Goal: Communication & Community: Answer question/provide support

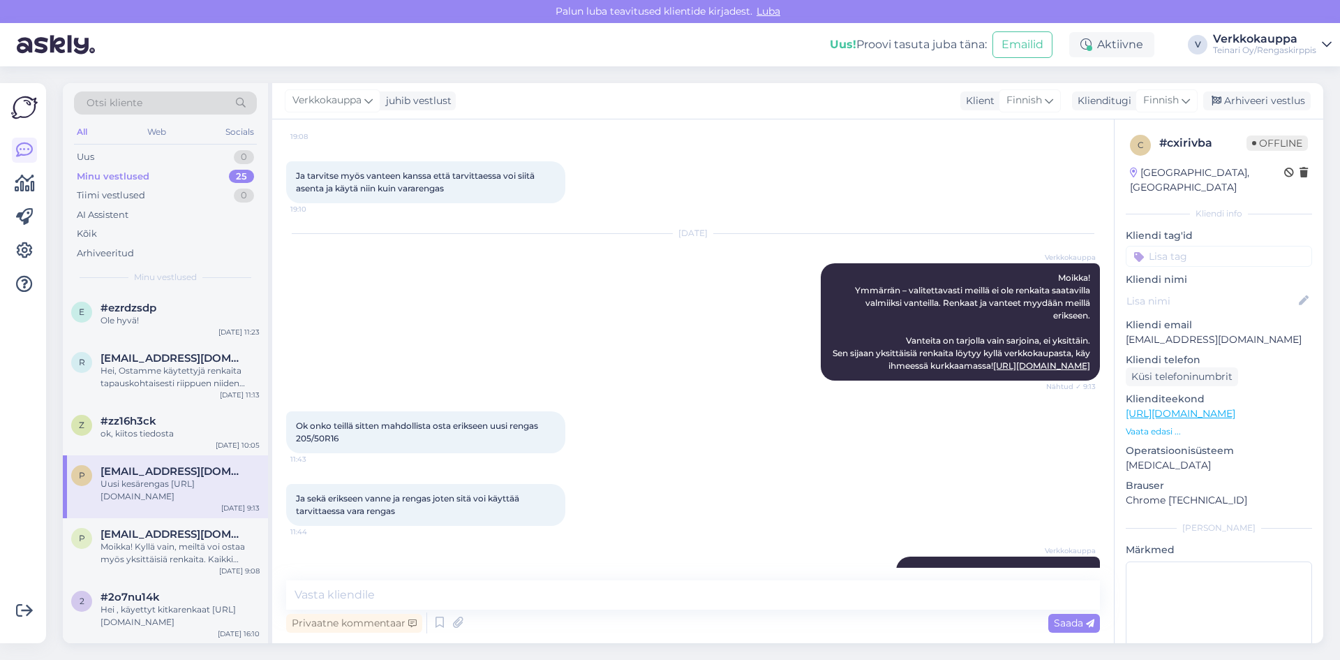
scroll to position [33, 0]
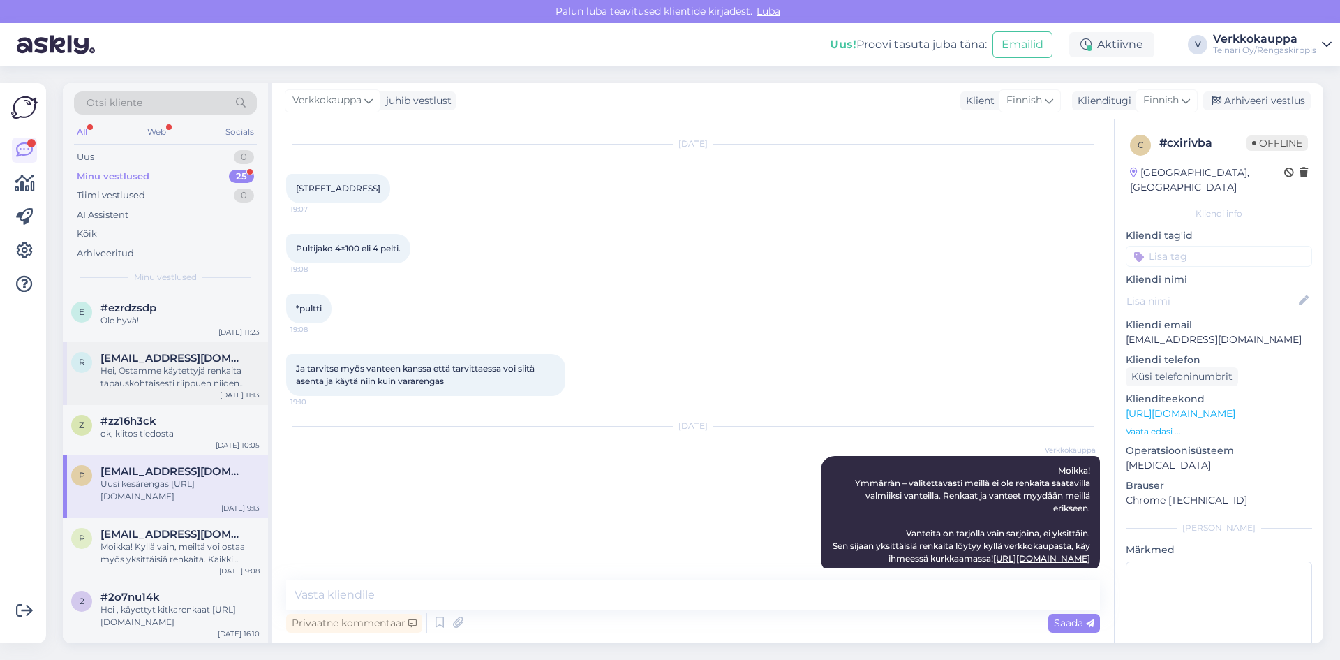
click at [151, 375] on div "Hei, Ostamme käytettyjä renkaita tapauskohtaisesti riippuen niiden kunnosta, ko…" at bounding box center [179, 376] width 159 height 25
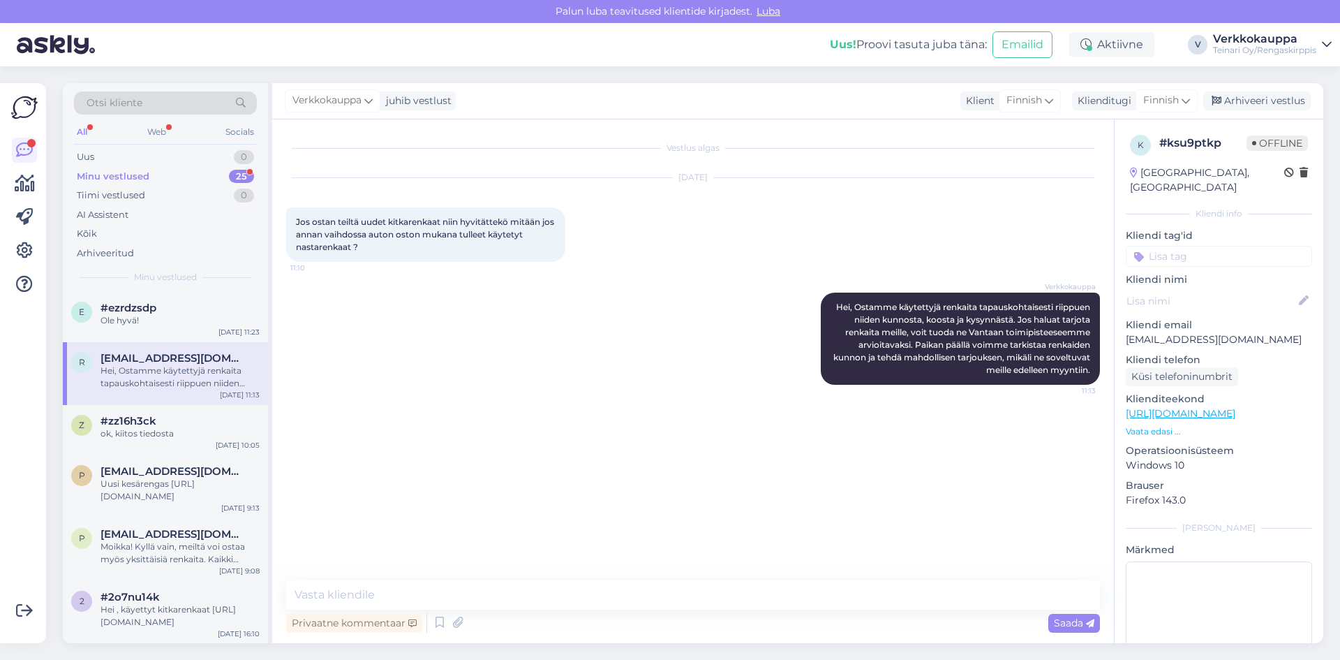
click at [131, 172] on div "Minu vestlused" at bounding box center [113, 177] width 73 height 14
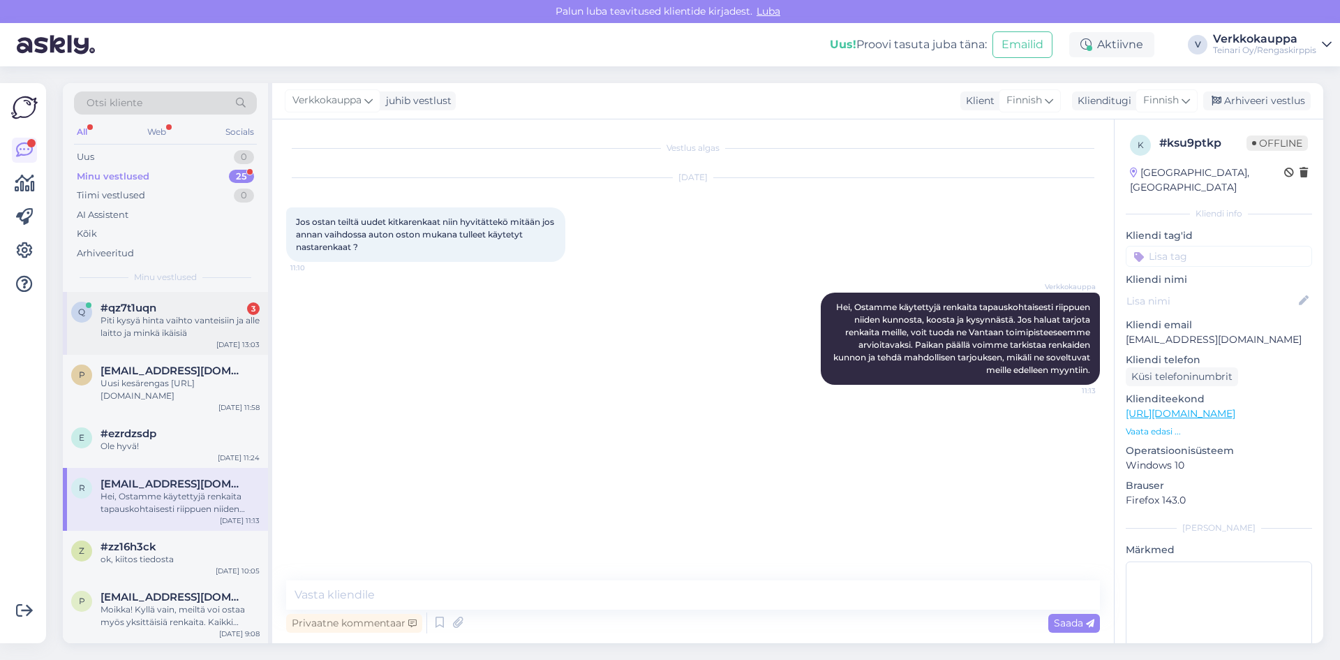
click at [169, 313] on div "#qz7t1uqn 3" at bounding box center [179, 307] width 159 height 13
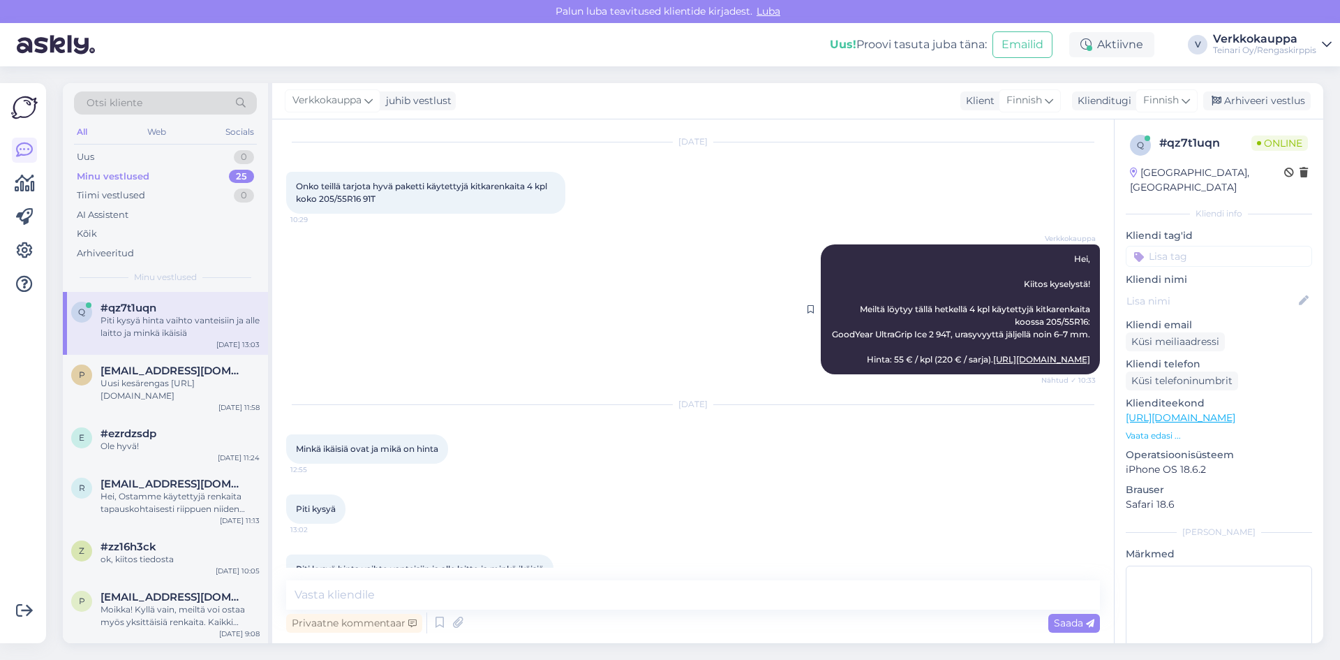
scroll to position [70, 0]
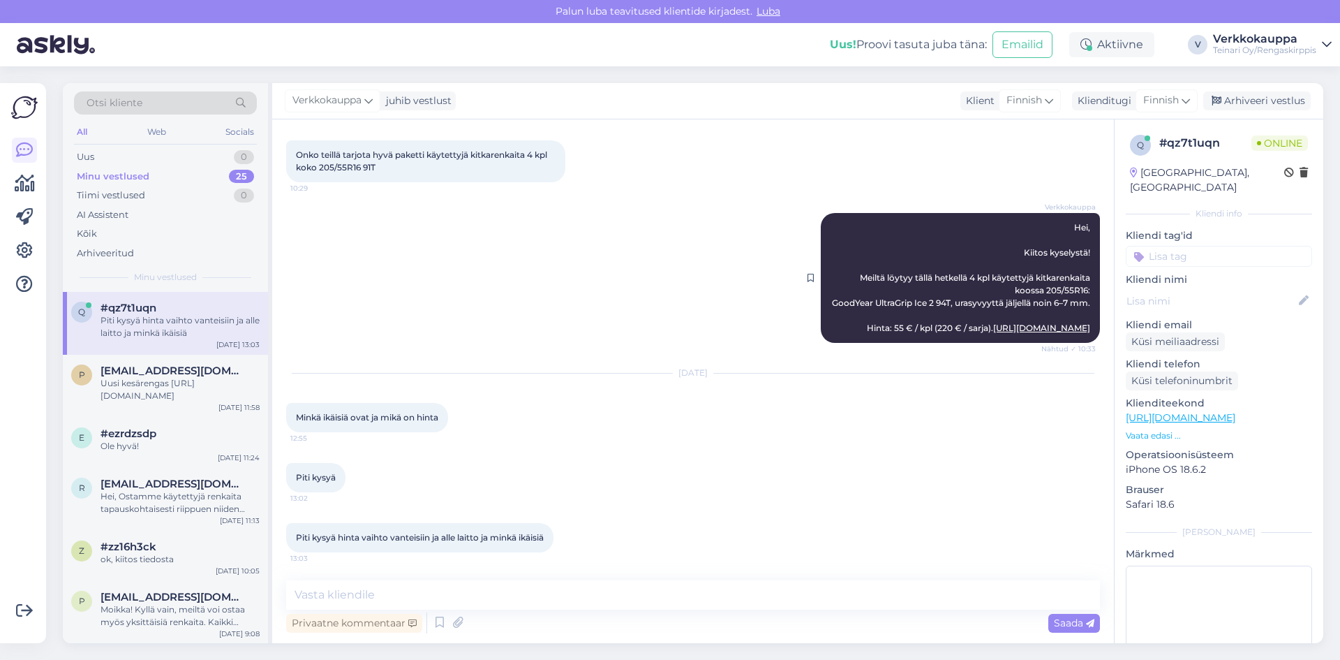
click at [993, 333] on link "[URL][DOMAIN_NAME]" at bounding box center [1041, 327] width 97 height 10
click at [333, 593] on textarea at bounding box center [693, 594] width 814 height 29
type textarea "E"
type textarea "r"
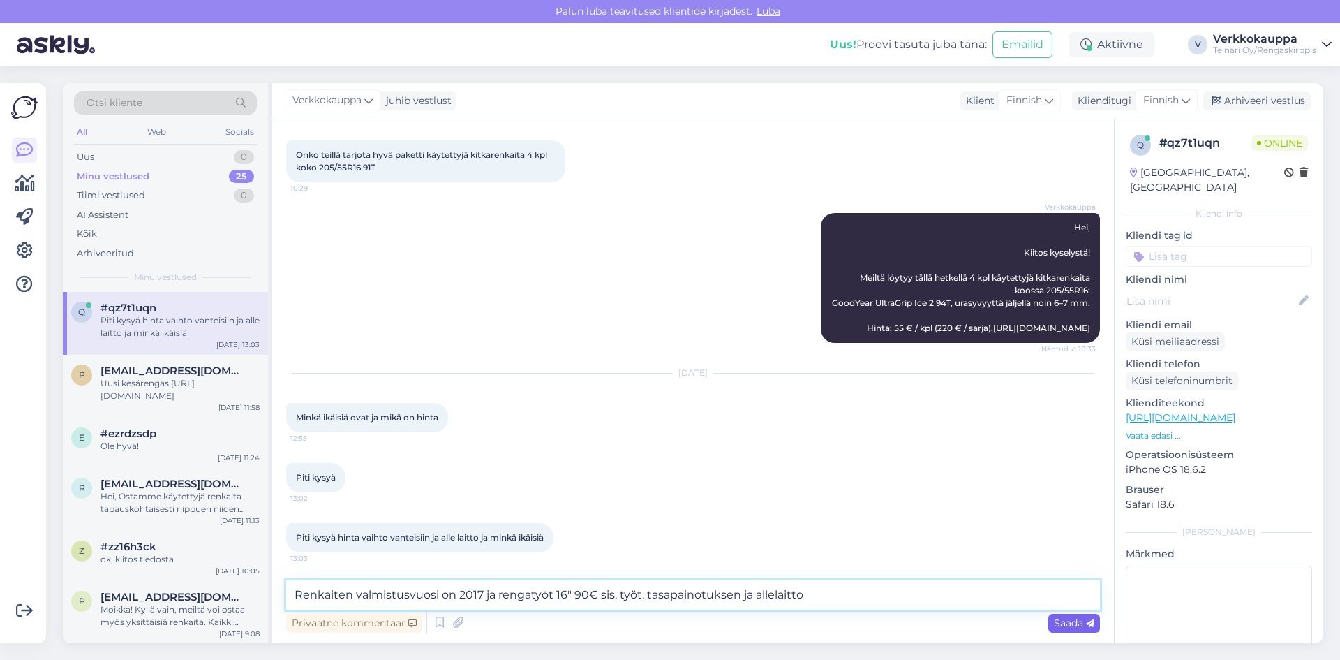
type textarea "Renkaiten valmistusvuosi on 2017 ja rengatyöt 16" 90€ sis. työt, tasapainotukse…"
click at [1066, 623] on span "Saada" at bounding box center [1074, 622] width 40 height 13
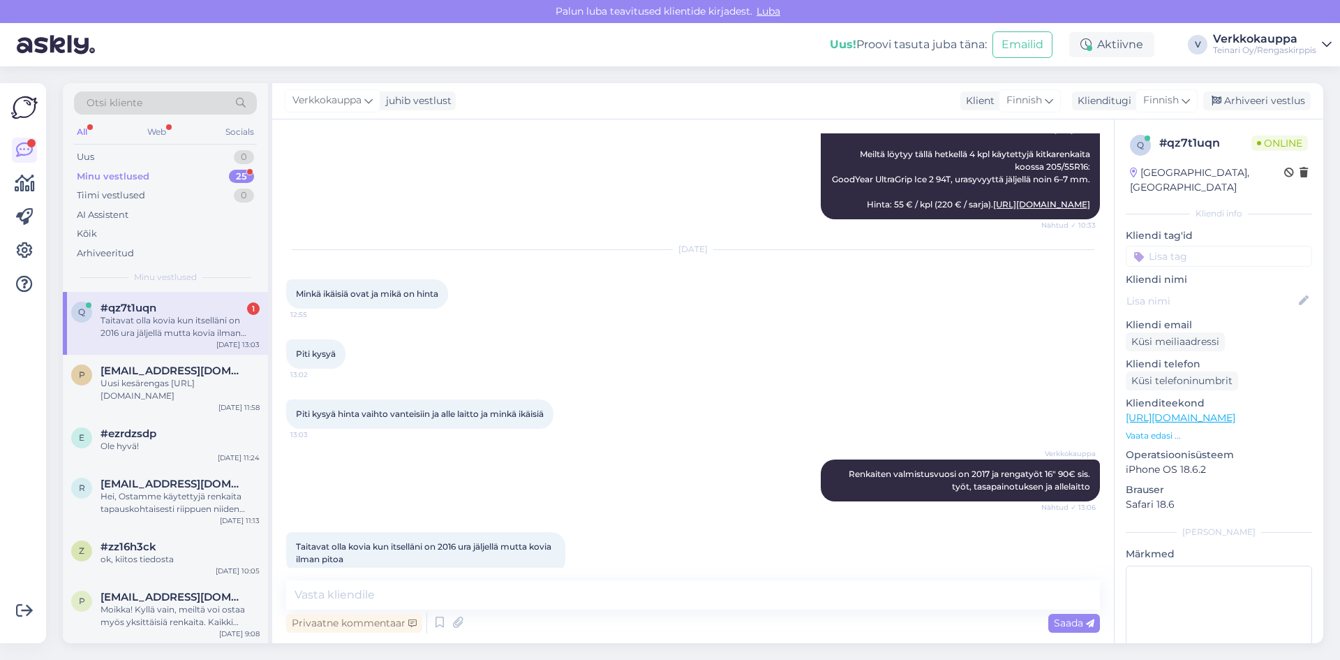
scroll to position [123, 0]
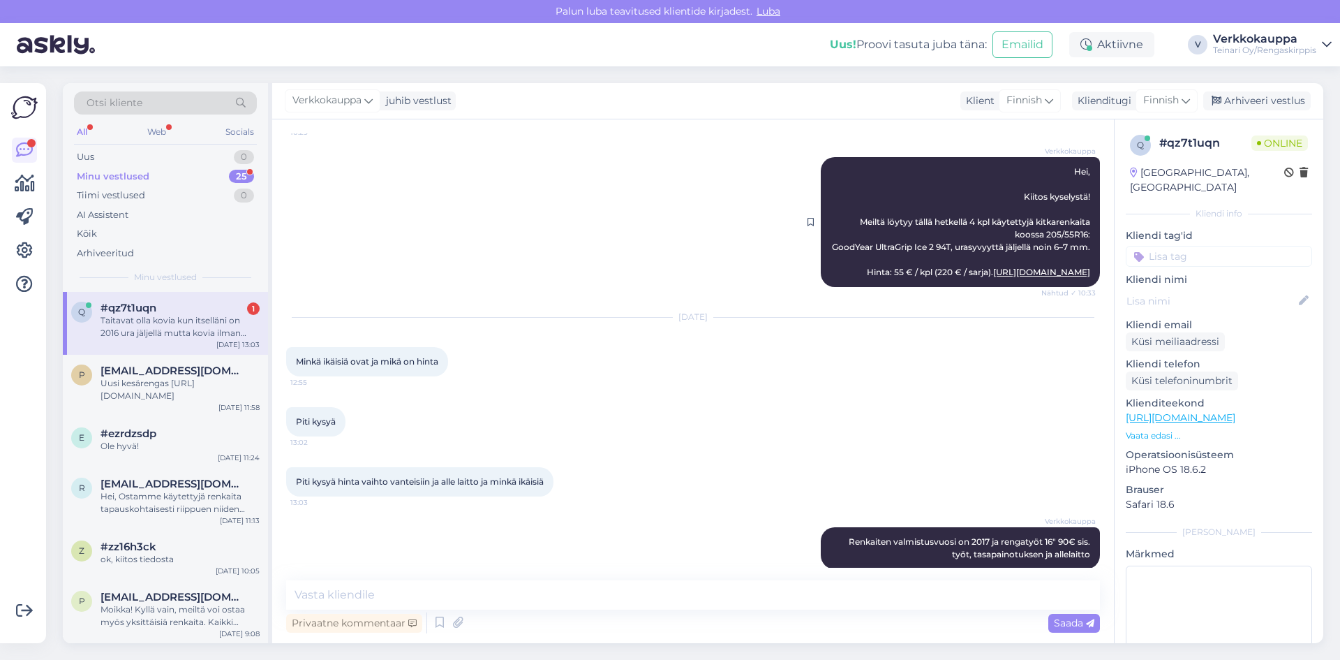
click at [996, 277] on link "[URL][DOMAIN_NAME]" at bounding box center [1041, 272] width 97 height 10
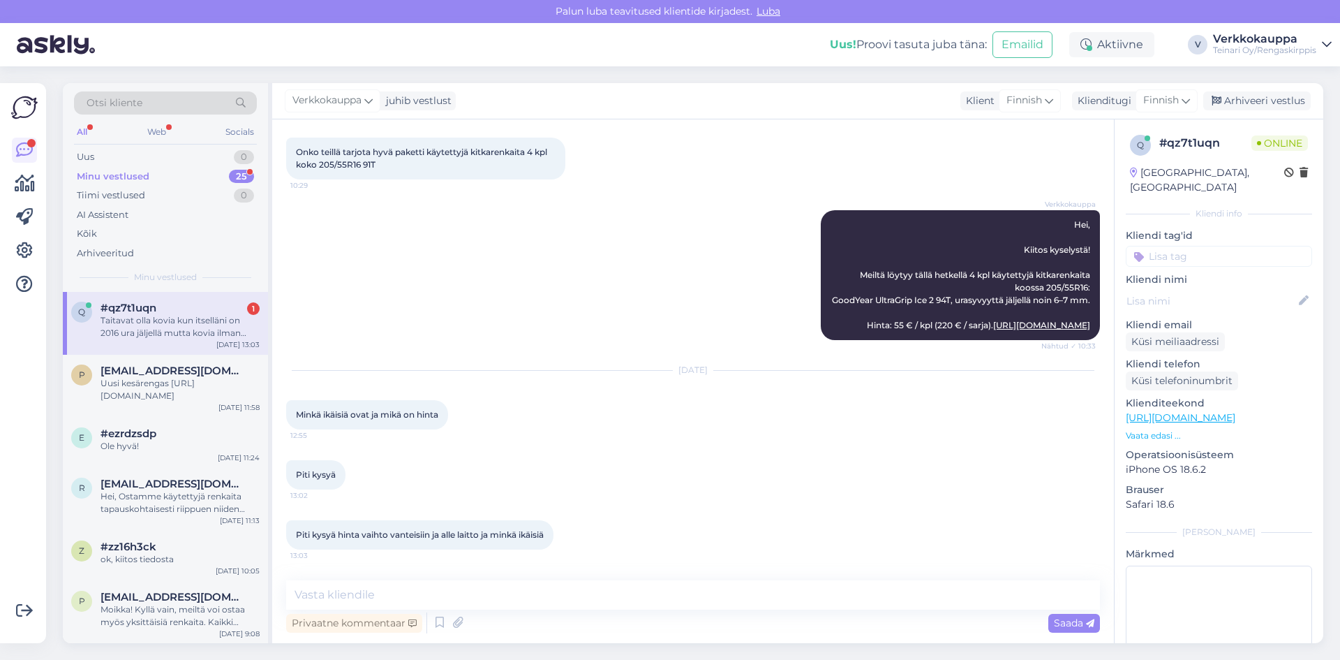
scroll to position [0, 0]
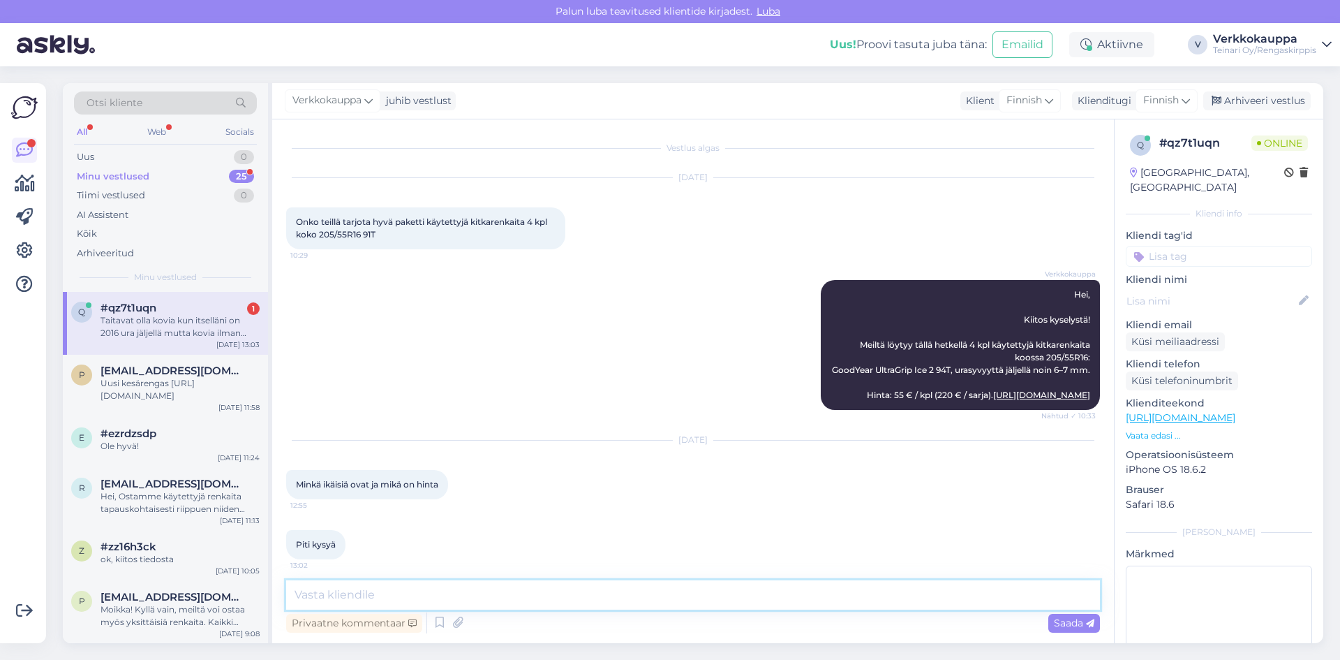
click at [368, 583] on textarea at bounding box center [693, 594] width 814 height 29
paste textarea "[URL][DOMAIN_NAME]"
type textarea "Uudet kitkarenkaat [URL][DOMAIN_NAME]"
click at [1070, 626] on span "Saada" at bounding box center [1074, 622] width 40 height 13
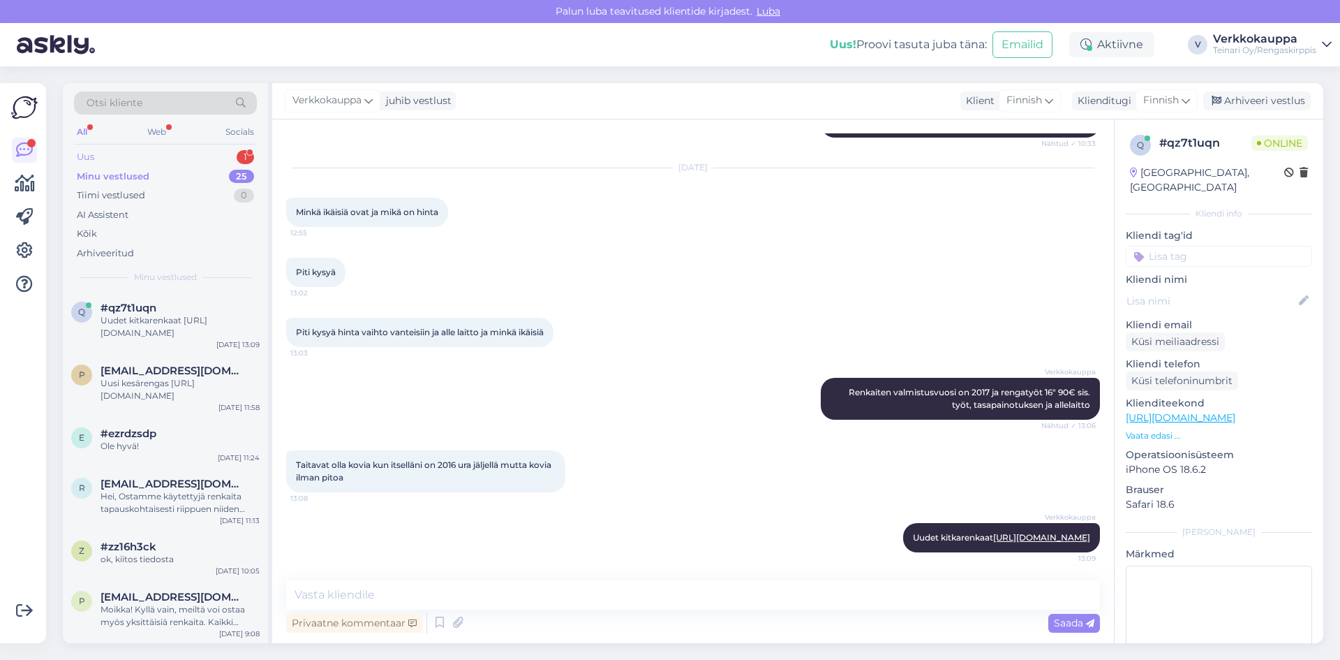
click at [105, 156] on div "Uus 1" at bounding box center [165, 157] width 183 height 20
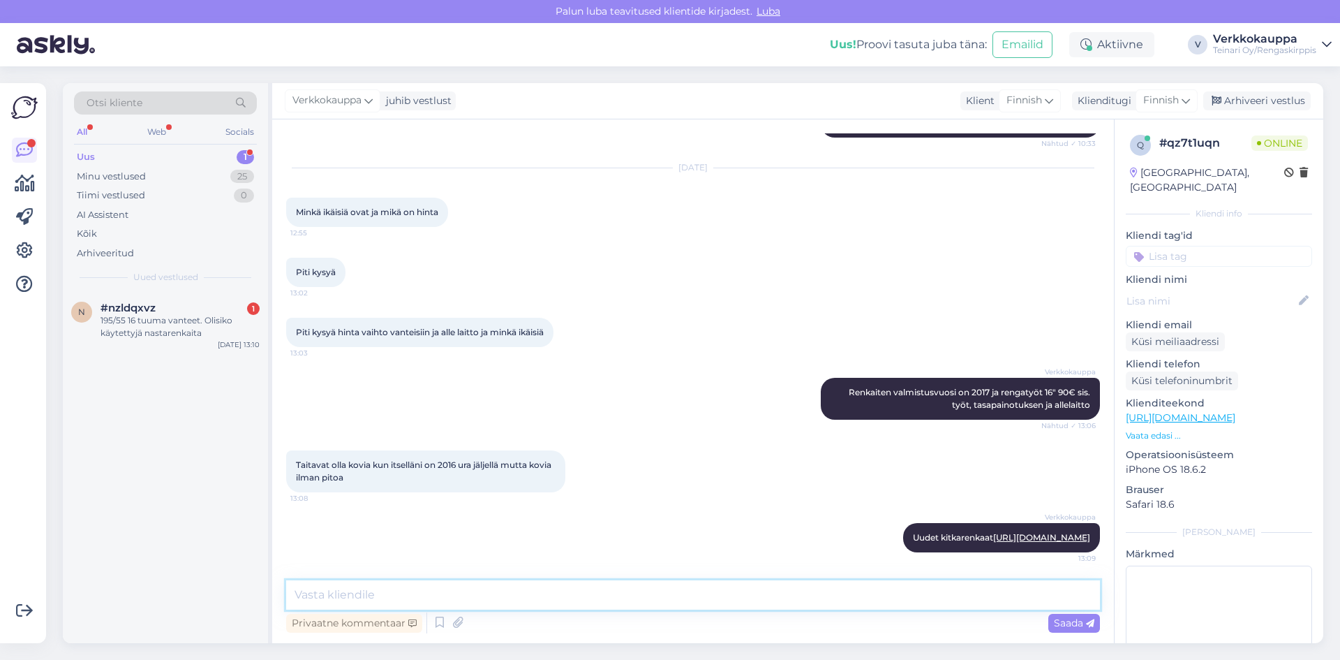
click at [381, 591] on textarea at bounding box center [693, 594] width 814 height 29
paste textarea "[URL][DOMAIN_NAME]"
click at [426, 593] on textarea "Hei, käytettyjä ei löytyy. Uusia on saatavilla [URL][DOMAIN_NAME]" at bounding box center [693, 594] width 814 height 29
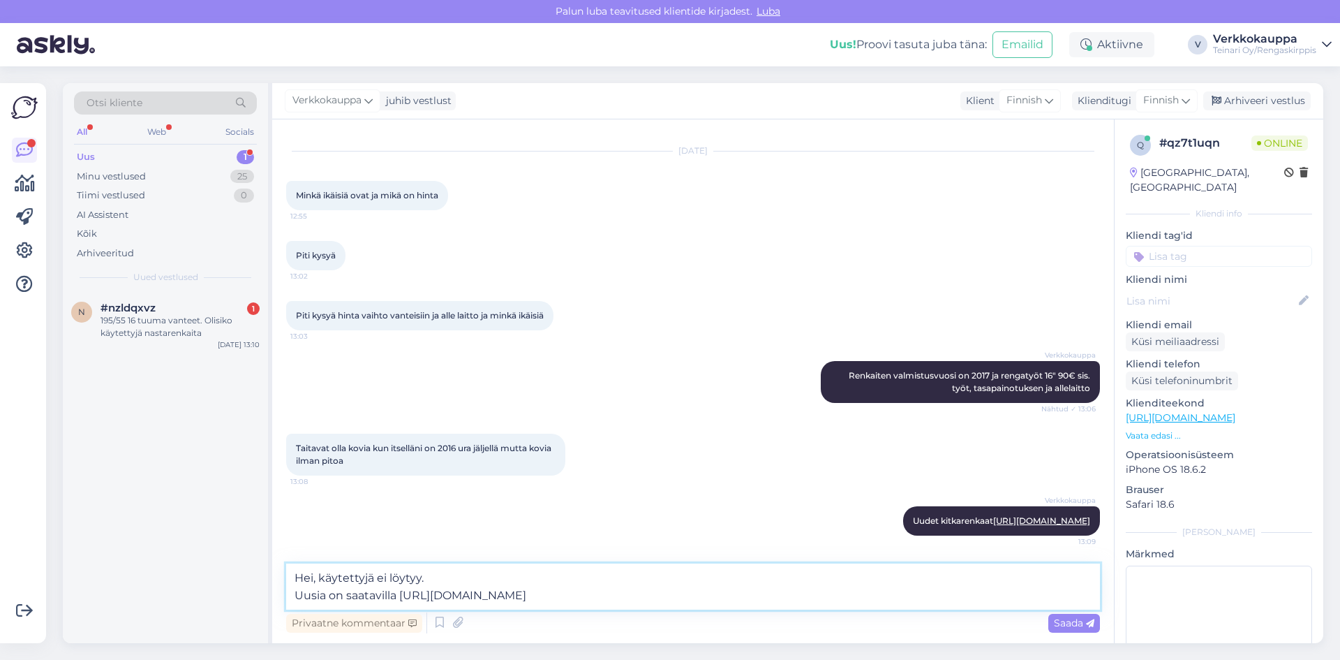
drag, startPoint x: 394, startPoint y: 592, endPoint x: 295, endPoint y: 595, distance: 99.1
click at [295, 595] on textarea "Hei, käytettyjä ei löytyy. Uusia on saatavilla [URL][DOMAIN_NAME]" at bounding box center [693, 586] width 814 height 46
type textarea "Hei, käytettyjä ei löytyy. Saatavilla on uusia nastarenkaita [URL][DOMAIN_NAME]"
click at [1061, 626] on span "Saada" at bounding box center [1074, 622] width 40 height 13
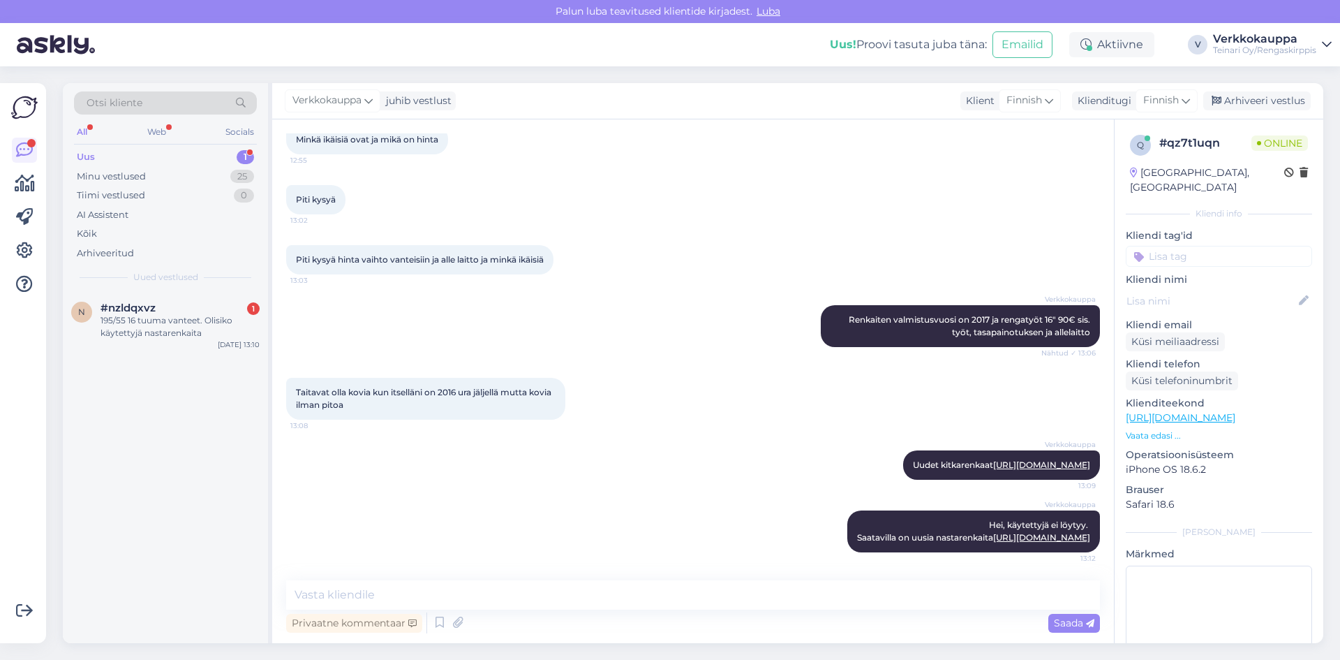
click at [780, 516] on div "Verkkokauppa Hei, käytettyjä ei löytyy. Saatavilla on uusia nastarenkaita [URL]…" at bounding box center [693, 531] width 814 height 73
click at [820, 527] on icon at bounding box center [824, 531] width 8 height 8
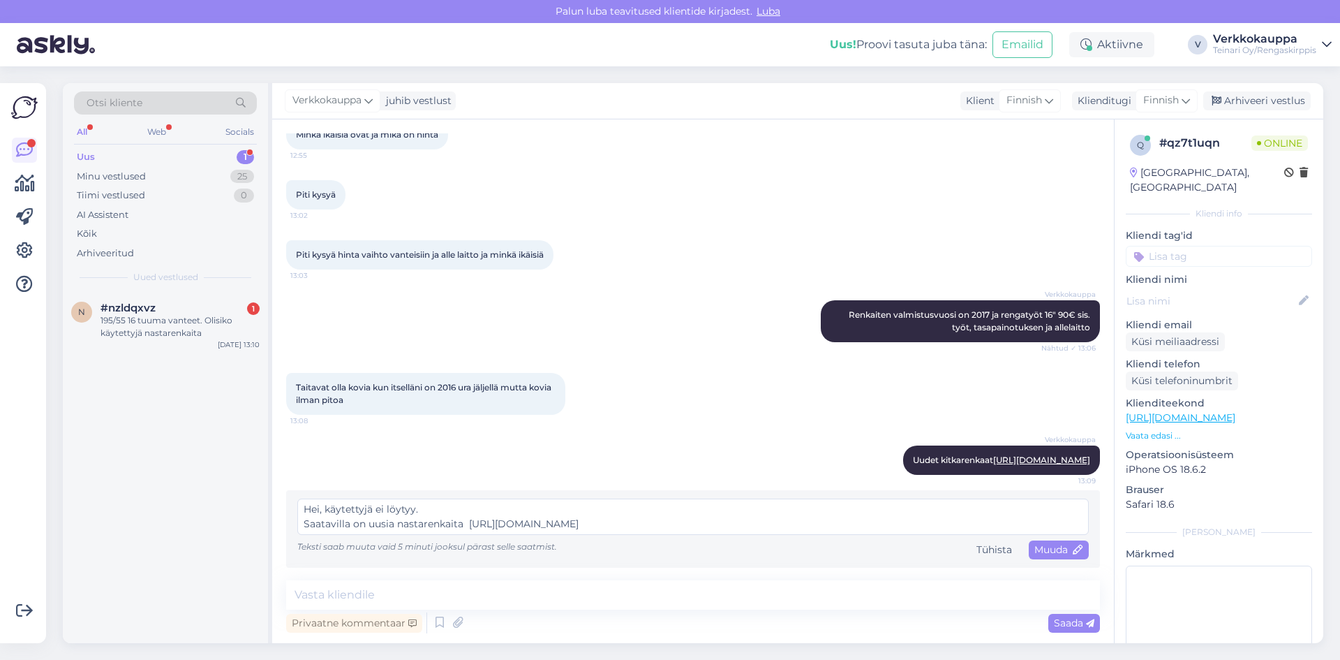
drag, startPoint x: 303, startPoint y: 506, endPoint x: 926, endPoint y: 526, distance: 623.5
click at [926, 526] on textarea "Hei, käytettyjä ei löytyy. Saatavilla on uusia nastarenkaita [URL][DOMAIN_NAME]" at bounding box center [692, 516] width 791 height 36
click at [994, 551] on div "Tühista" at bounding box center [994, 549] width 47 height 19
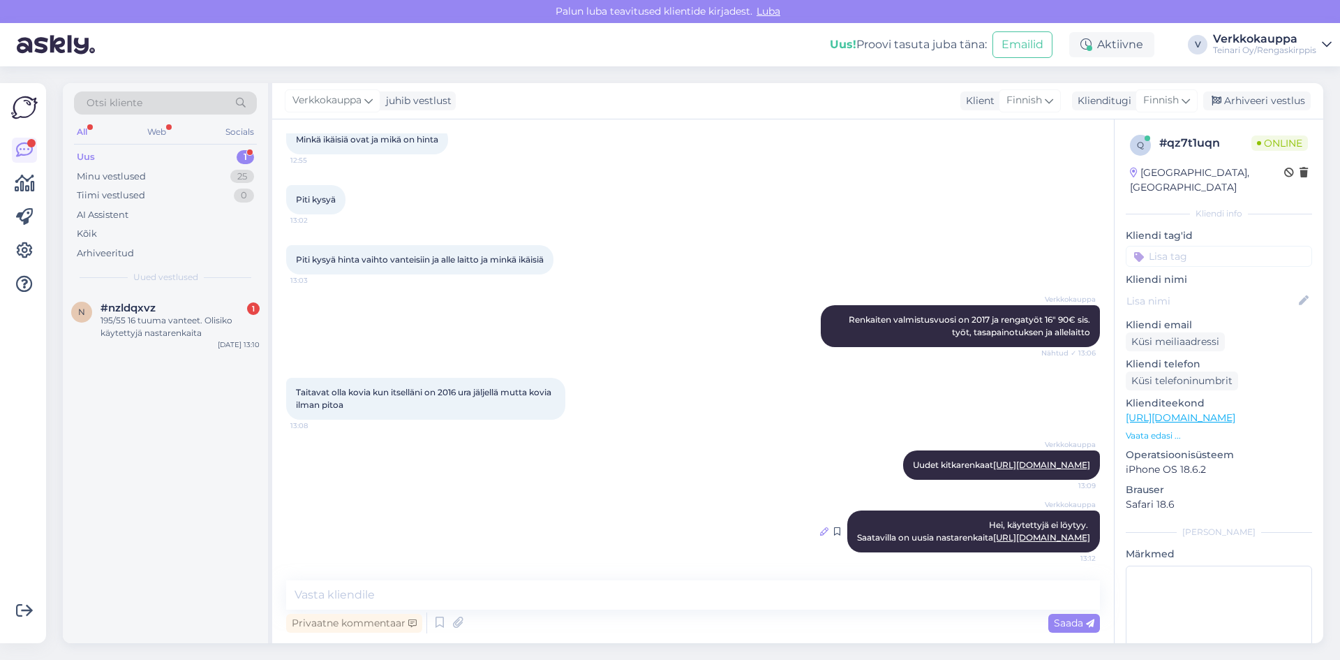
click at [820, 535] on icon at bounding box center [824, 531] width 8 height 8
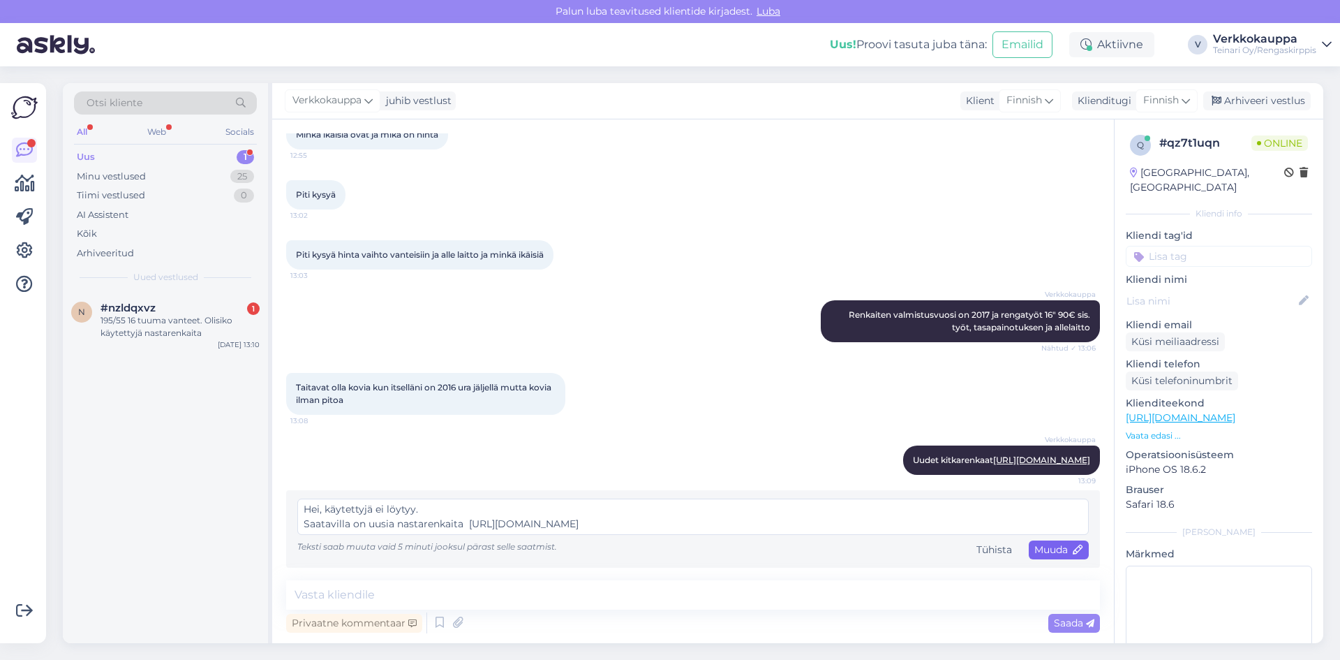
click at [1073, 549] on icon at bounding box center [1078, 550] width 10 height 10
type textarea "Hei, käytettyjä ei löytyy. Saatavilla on uusia nastarenkaita [URL][DOMAIN_NAME]"
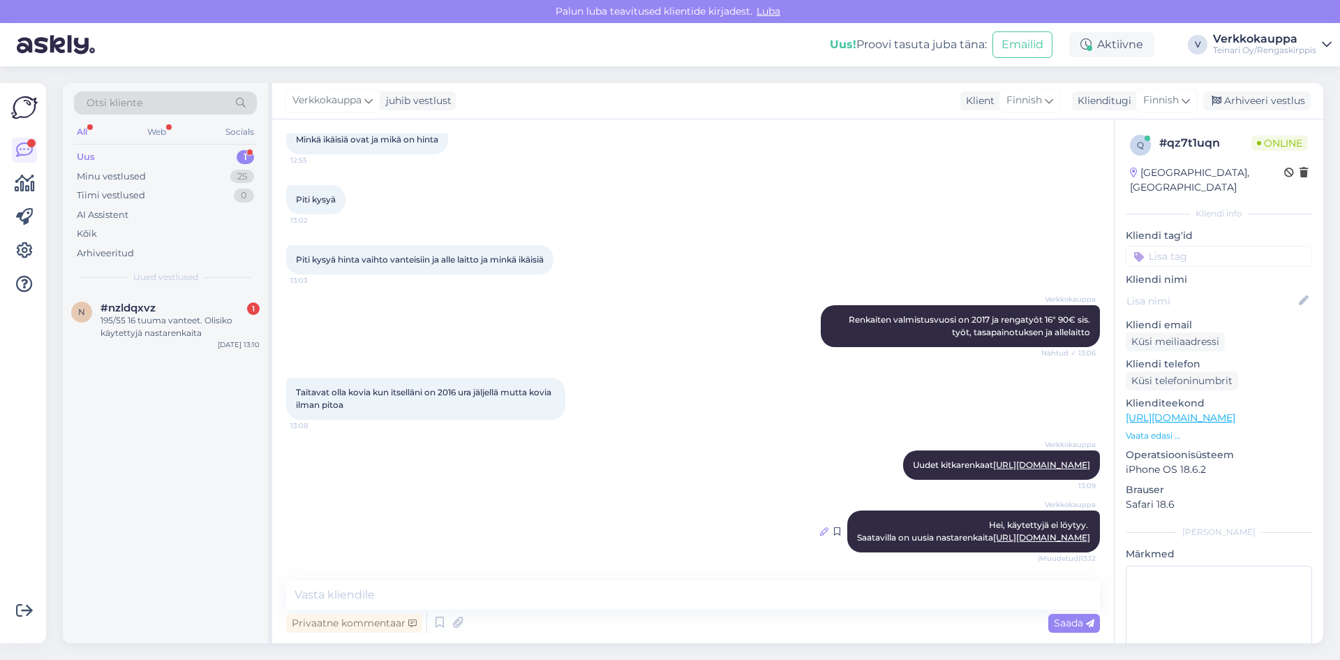
click at [820, 535] on icon at bounding box center [824, 531] width 8 height 8
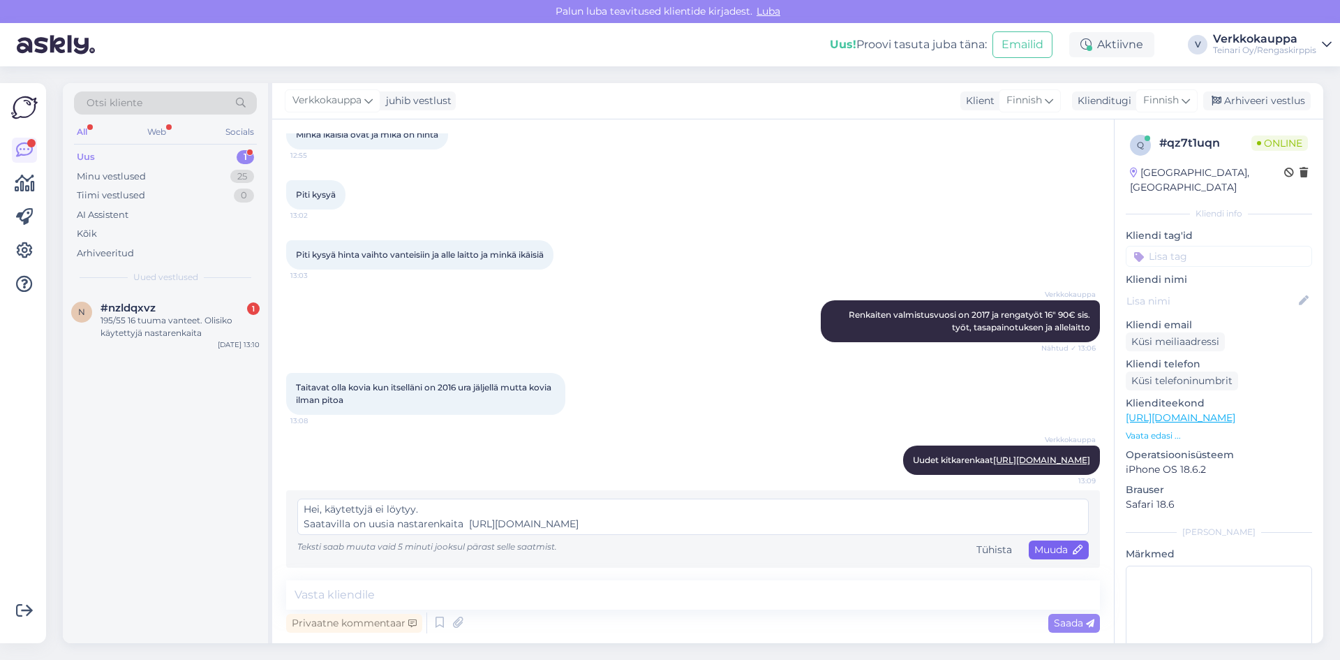
click at [1073, 545] on icon at bounding box center [1078, 550] width 10 height 10
type textarea "Hei, käytettyjä ei löytyy. Saatavilla on uusia nastarenkaita [URL][DOMAIN_NAME]"
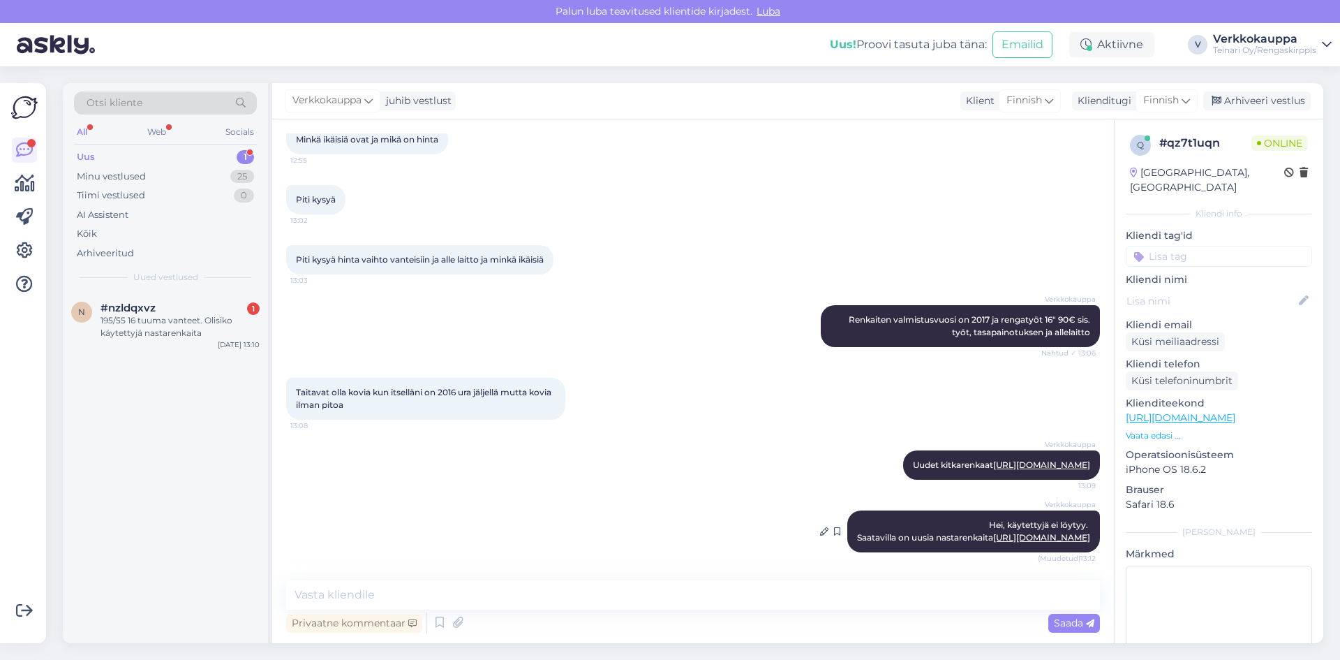
click at [1069, 528] on span "Hei, käytettyjä ei löytyy. Saatavilla on uusia nastarenkaita [URL][DOMAIN_NAME]" at bounding box center [973, 530] width 233 height 23
drag, startPoint x: 1006, startPoint y: 524, endPoint x: 978, endPoint y: 520, distance: 28.2
click at [1004, 524] on span "Hei, käytettyjä ei löytyy. Saatavilla on uusia nastarenkaita [URL][DOMAIN_NAME]" at bounding box center [973, 530] width 233 height 23
drag, startPoint x: 976, startPoint y: 519, endPoint x: 1048, endPoint y: 524, distance: 71.4
click at [1048, 524] on div "Verkkokauppa Hei, käytettyjä ei löytyy. Saatavilla on uusia nastarenkaita [URL]…" at bounding box center [973, 531] width 253 height 42
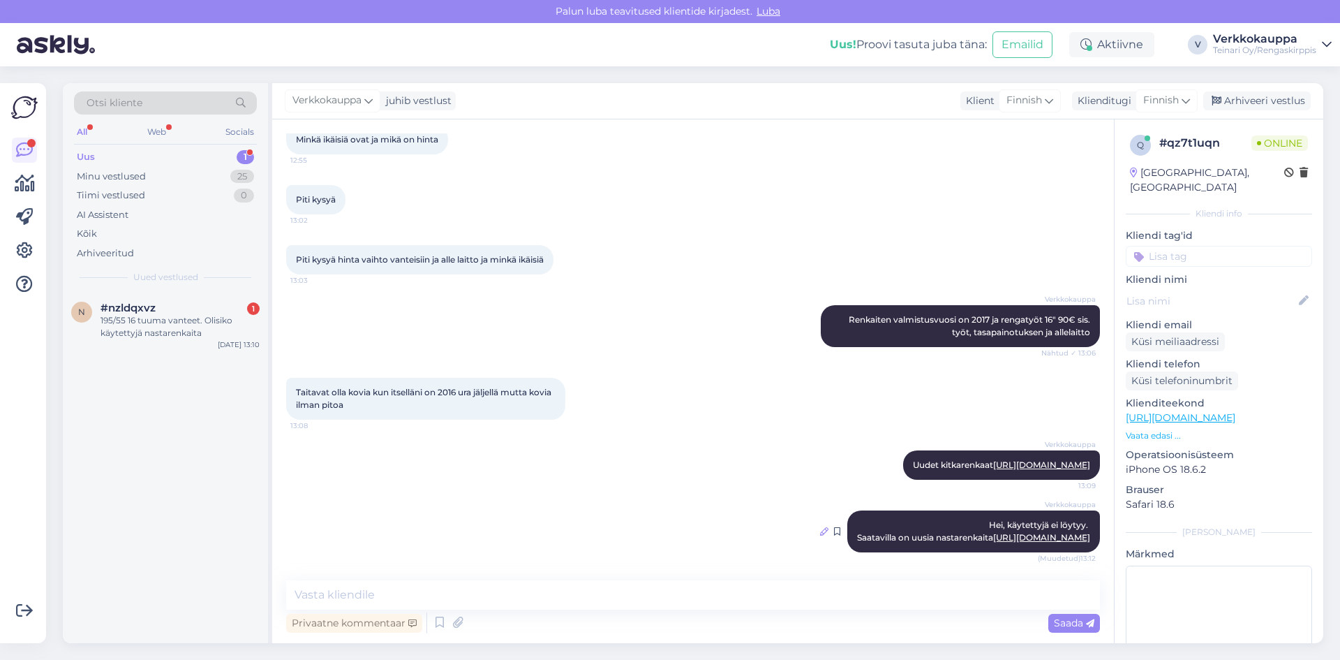
click at [820, 535] on icon at bounding box center [824, 531] width 8 height 8
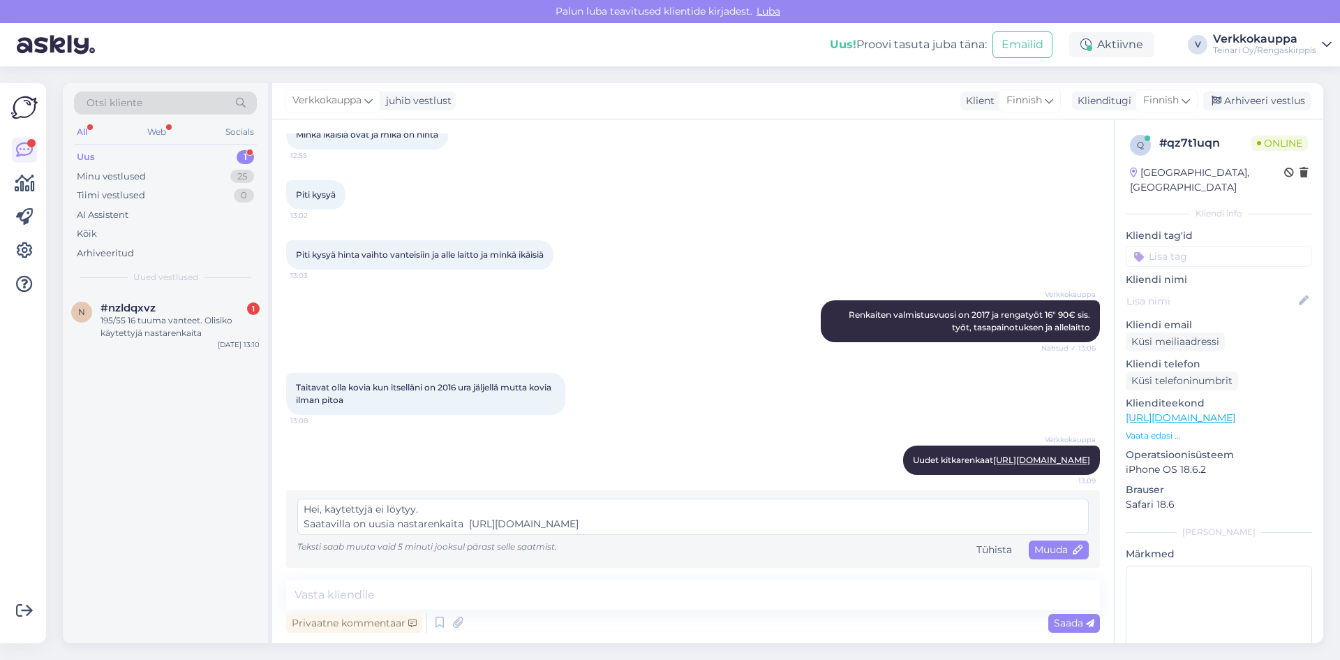
drag, startPoint x: 886, startPoint y: 519, endPoint x: 512, endPoint y: 514, distance: 374.1
click at [512, 514] on textarea "Hei, käytettyjä ei löytyy. Saatavilla on uusia nastarenkaita [URL][DOMAIN_NAME]" at bounding box center [692, 516] width 791 height 36
type textarea "Hei, käytettyjä ei löytyy."
drag, startPoint x: 457, startPoint y: 512, endPoint x: 290, endPoint y: 514, distance: 167.5
click at [290, 514] on div "Hei, käytettyjä ei löytyy. Teksti saab muuta vaid 5 minuti jooksul pärast selle…" at bounding box center [693, 528] width 814 height 77
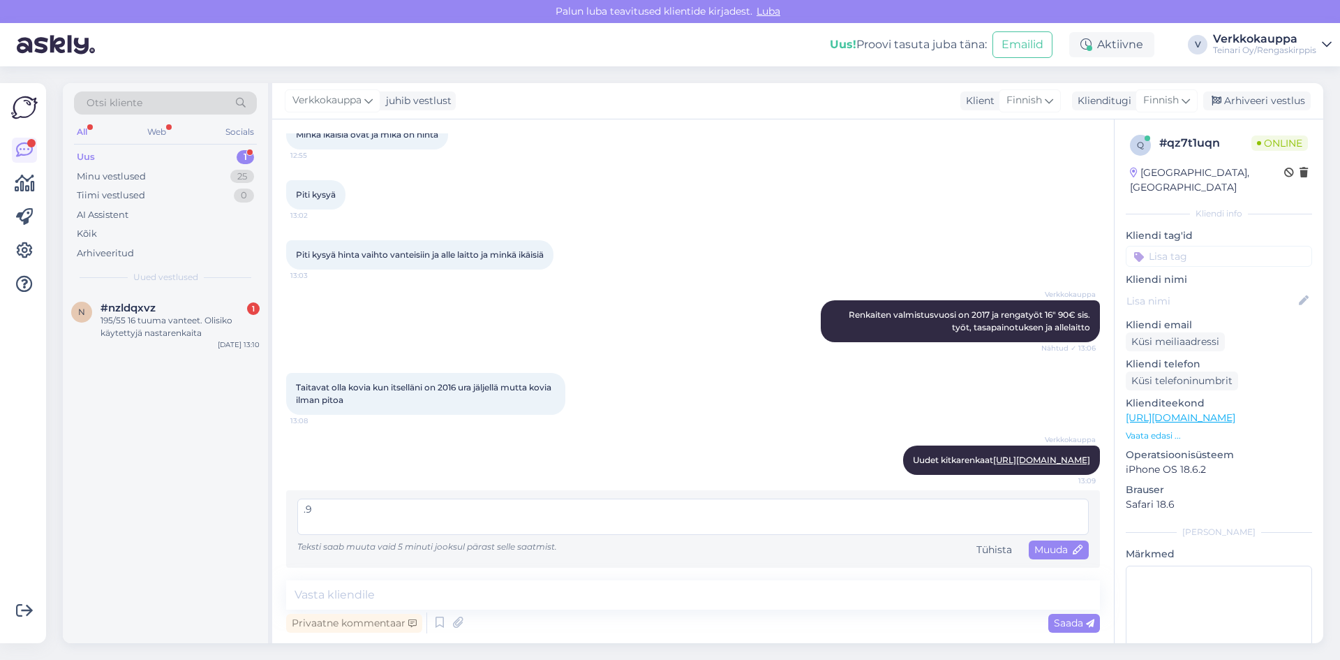
type textarea "."
type textarea ":)"
click at [1038, 552] on span "Muuda" at bounding box center [1058, 549] width 49 height 13
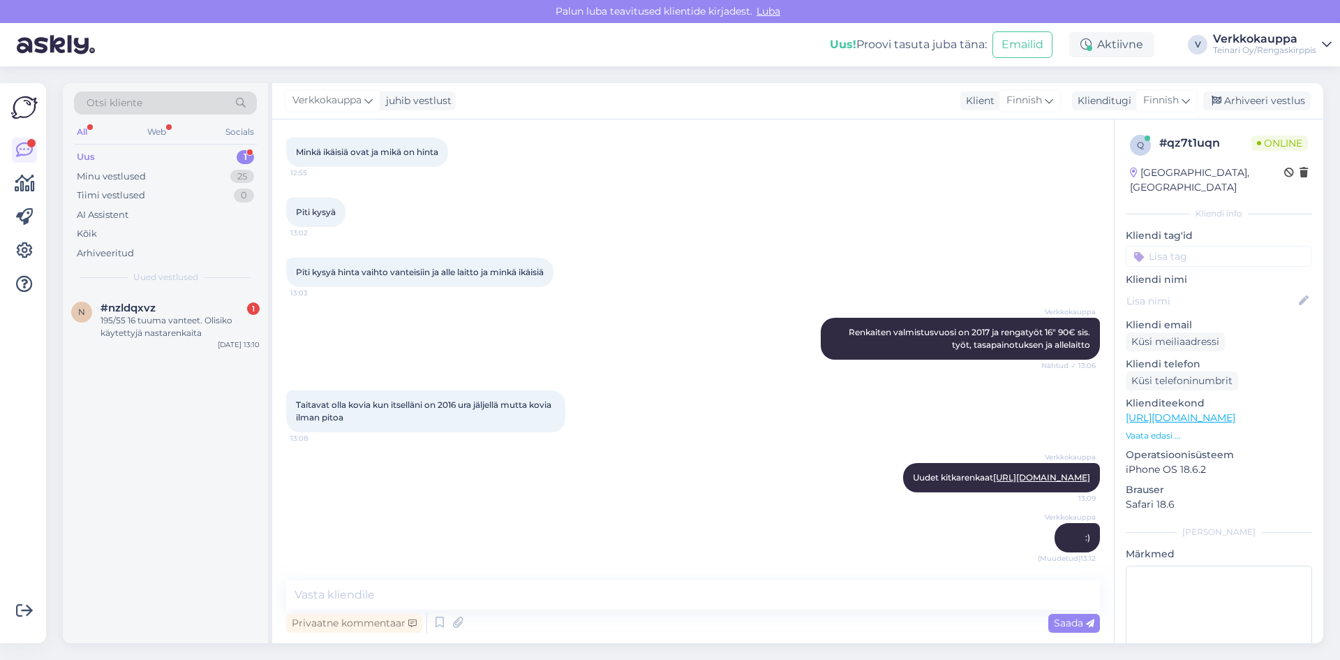
scroll to position [395, 0]
click at [158, 328] on div "195/55 16 tuuma vanteet. Olisiko käytettyjä nastarenkaita" at bounding box center [179, 326] width 159 height 25
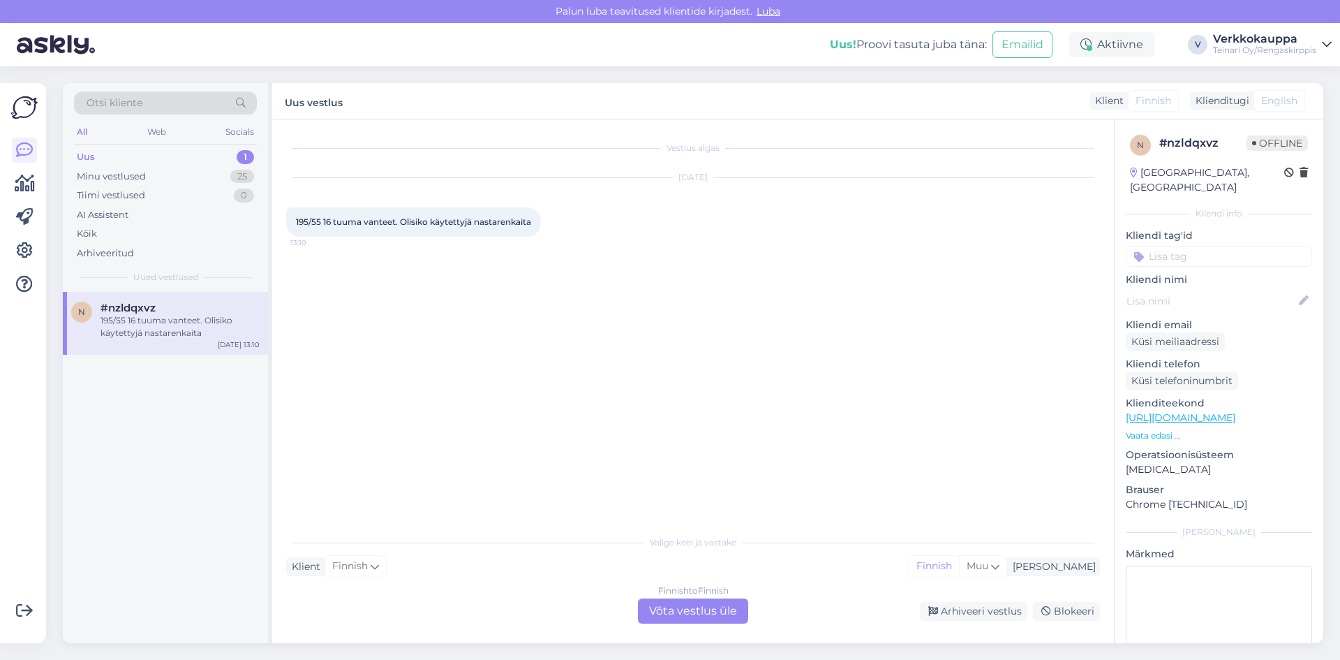
click at [690, 612] on div "Finnish to Finnish Võta vestlus üle" at bounding box center [693, 610] width 110 height 25
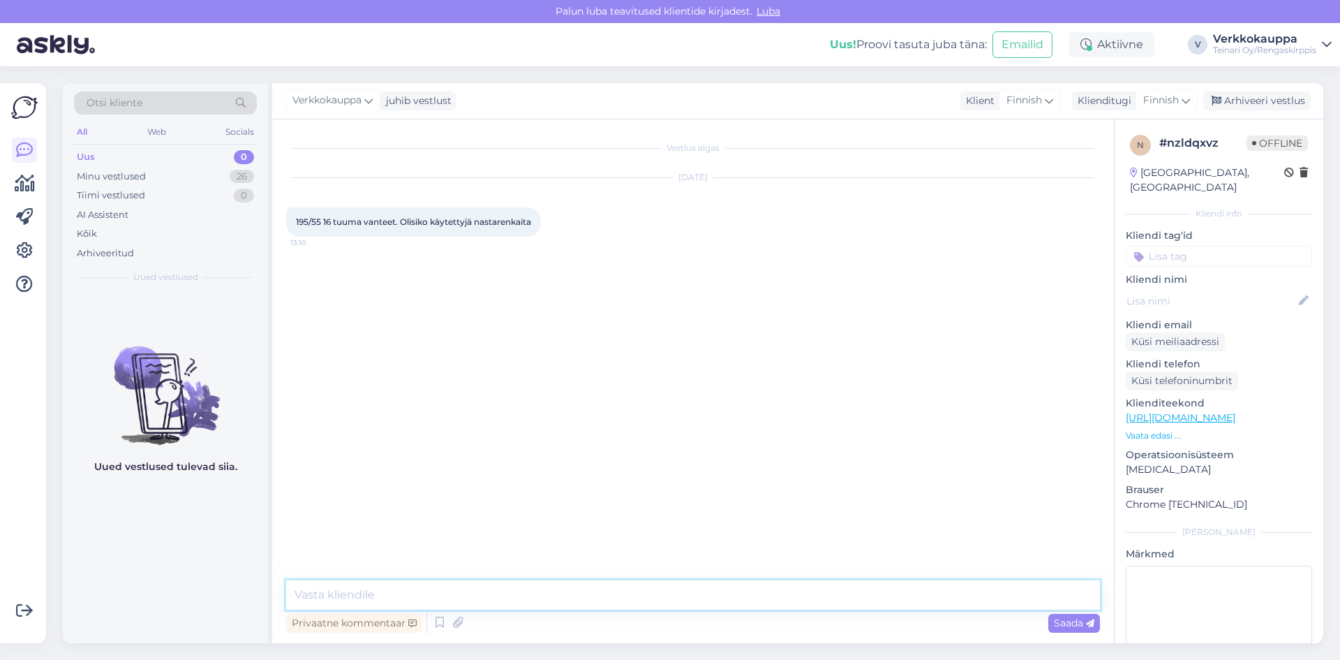
paste textarea "Hei, käytettyjä ei löytyy. Saatavilla on uusia nastarenkaita [URL][DOMAIN_NAME]"
type textarea "Hei, käytettyjä ei löytyy. Saatavilla on uusia nastarenkaita [URL][DOMAIN_NAME]"
click at [1057, 622] on span "Saada" at bounding box center [1074, 622] width 40 height 13
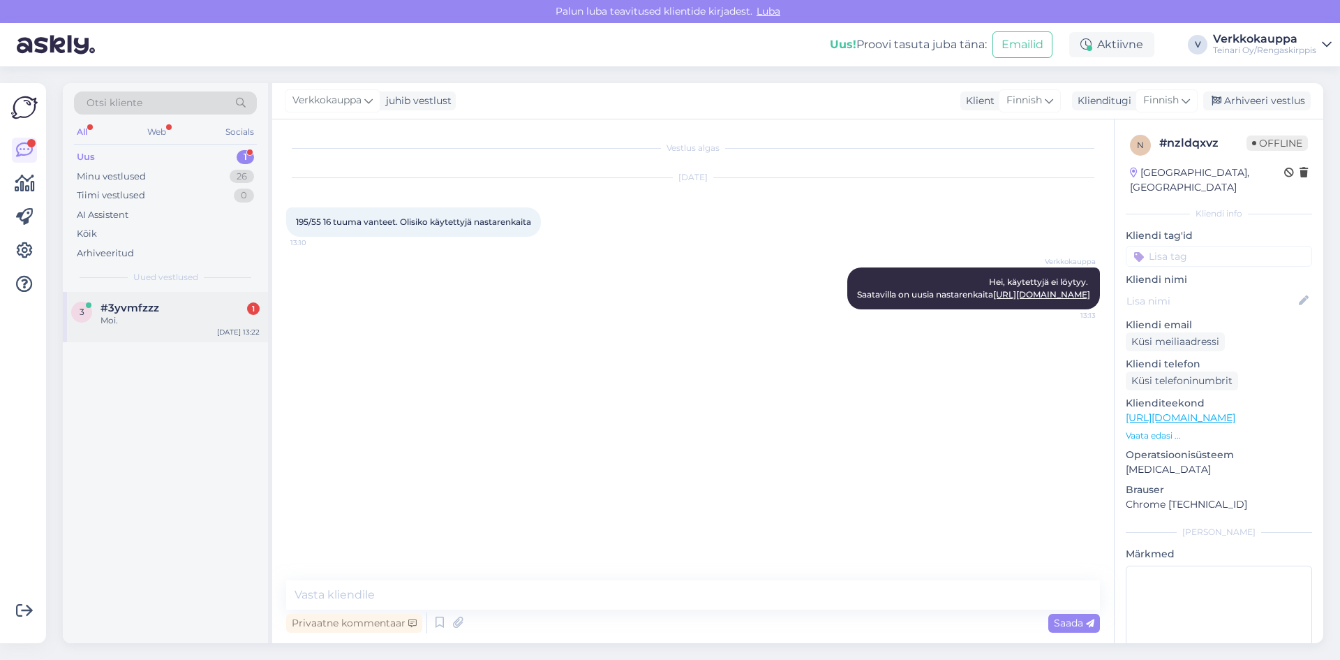
click at [140, 313] on span "#3yvmfzzz" at bounding box center [129, 307] width 59 height 13
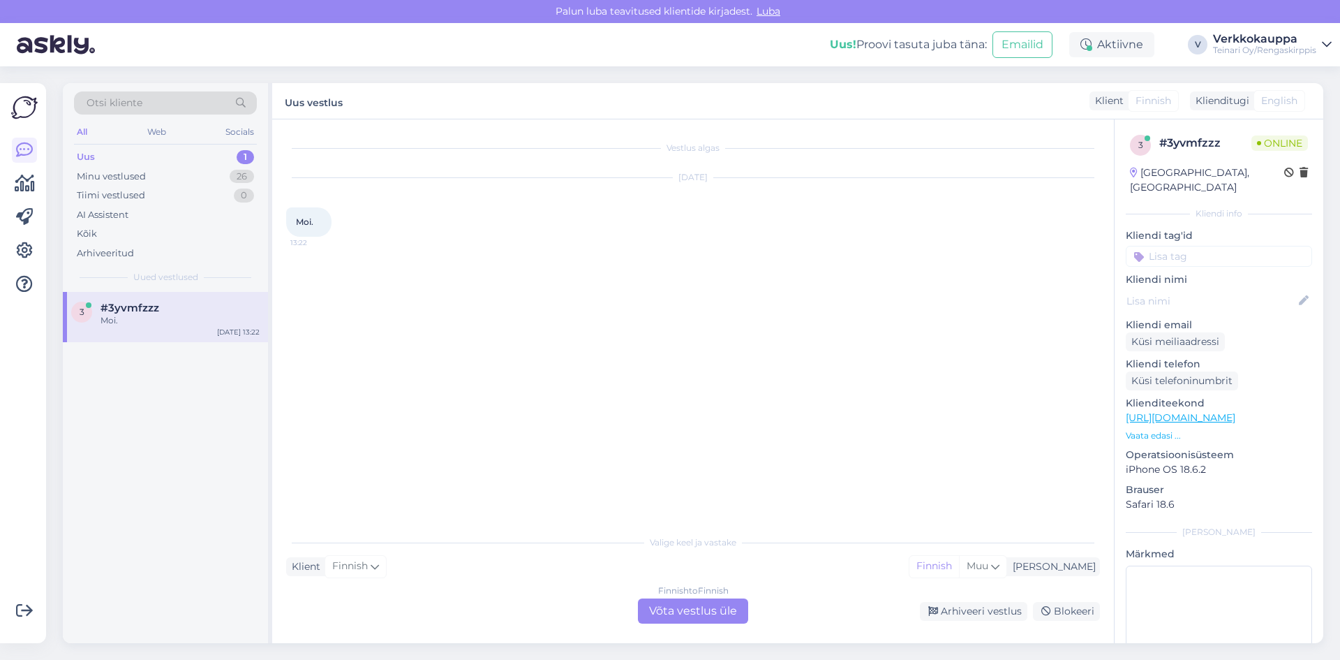
click at [673, 606] on div "Finnish to Finnish Võta vestlus üle" at bounding box center [693, 610] width 110 height 25
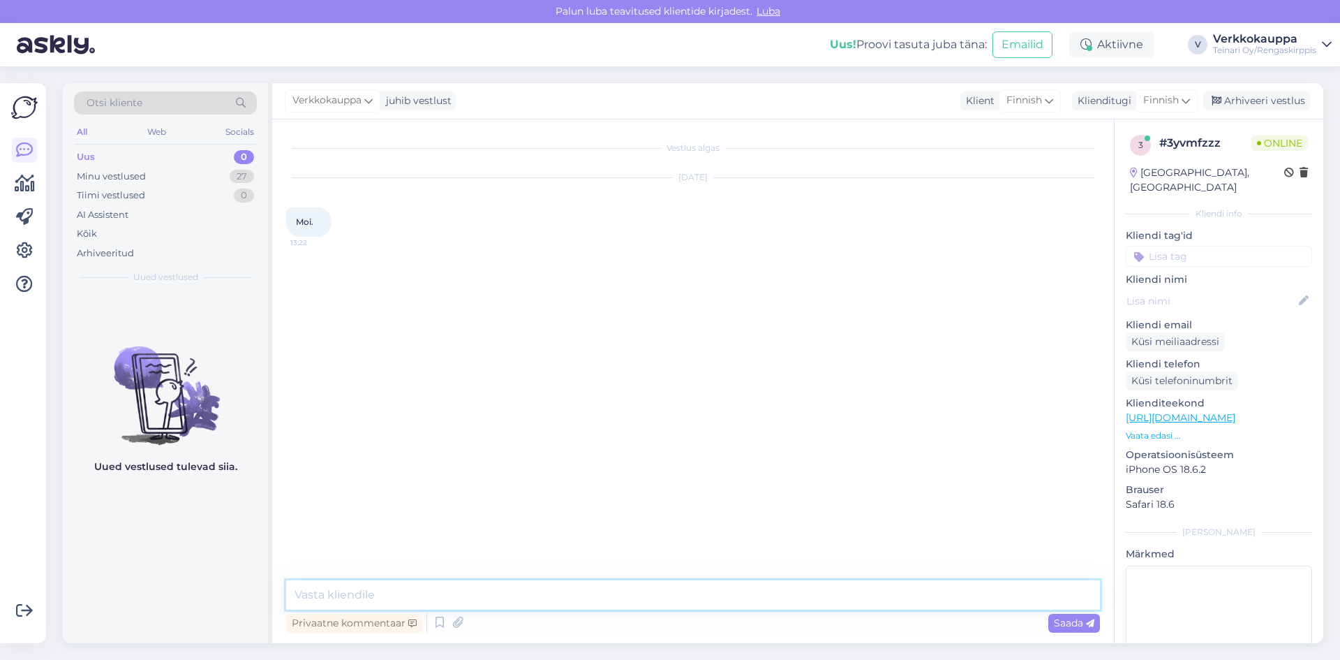
click at [423, 600] on textarea at bounding box center [693, 594] width 814 height 29
type textarea "h"
type textarea "Hei"
click at [439, 623] on icon at bounding box center [439, 622] width 17 height 21
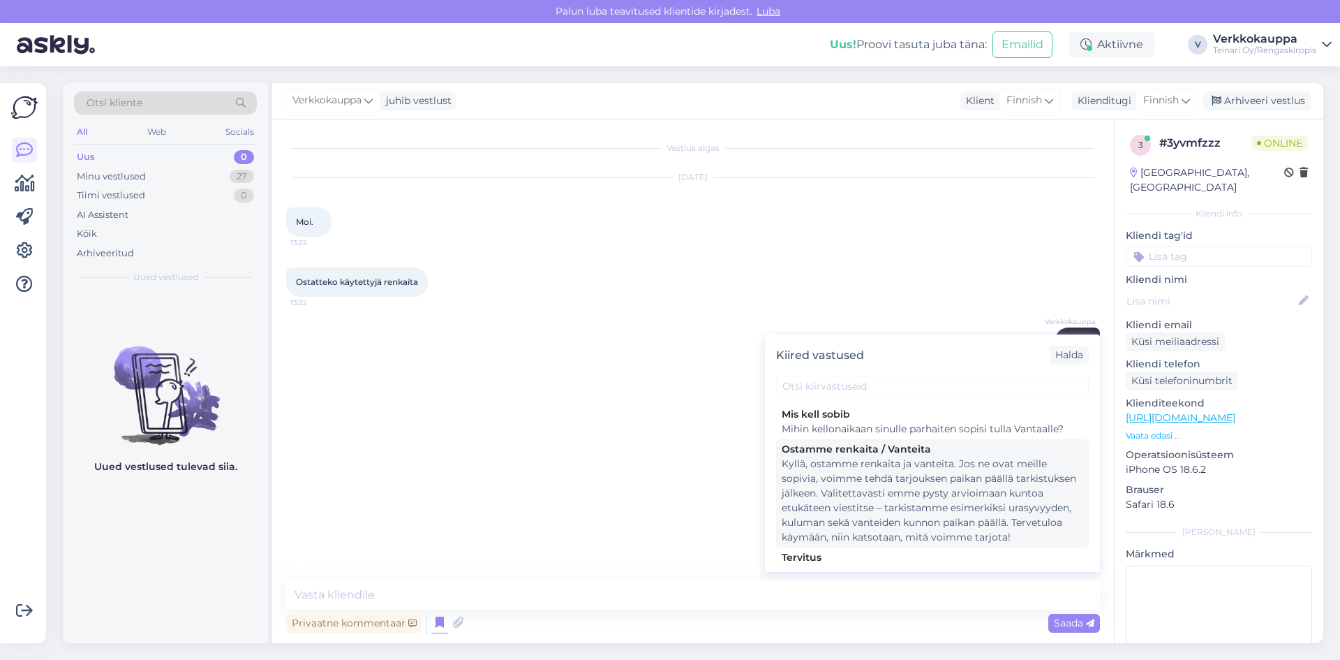
scroll to position [349, 0]
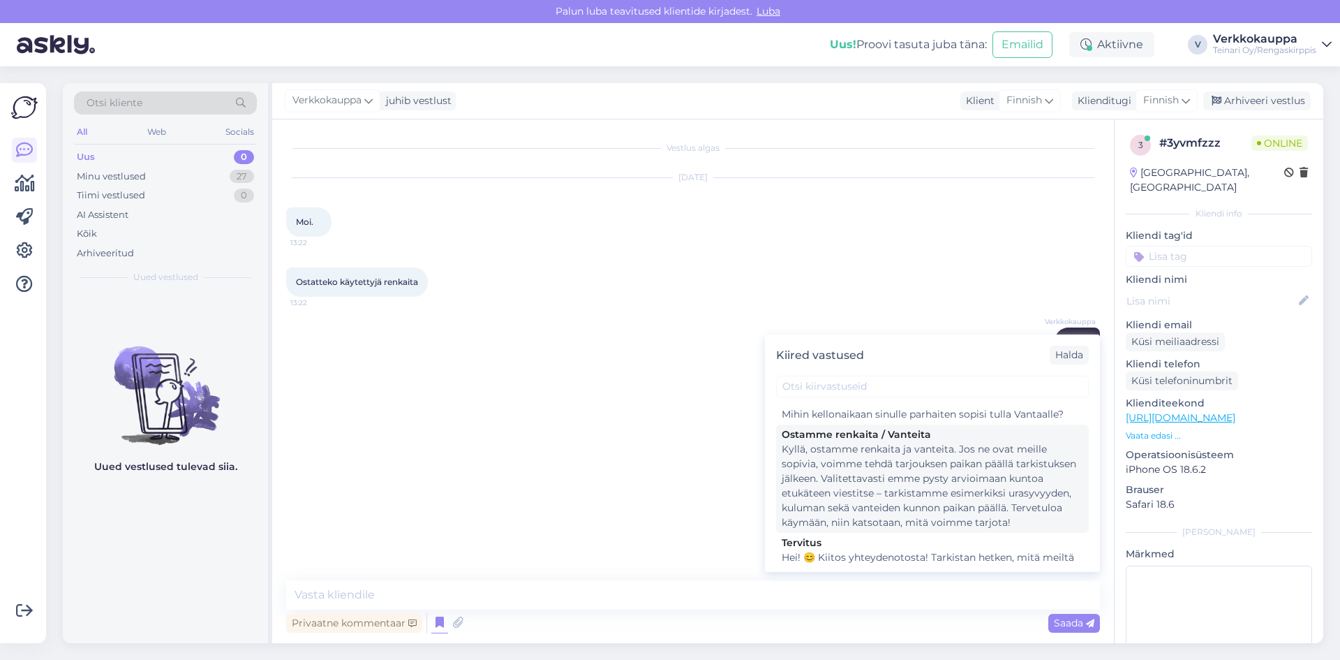
click at [946, 490] on div "Kyllä, ostamme renkaita ja vanteita. Jos ne ovat meille sopivia, voimme tehdä t…" at bounding box center [932, 486] width 301 height 88
type textarea "Kyllä, ostamme renkaita ja vanteita. Jos ne ovat meille sopivia, voimme tehdä t…"
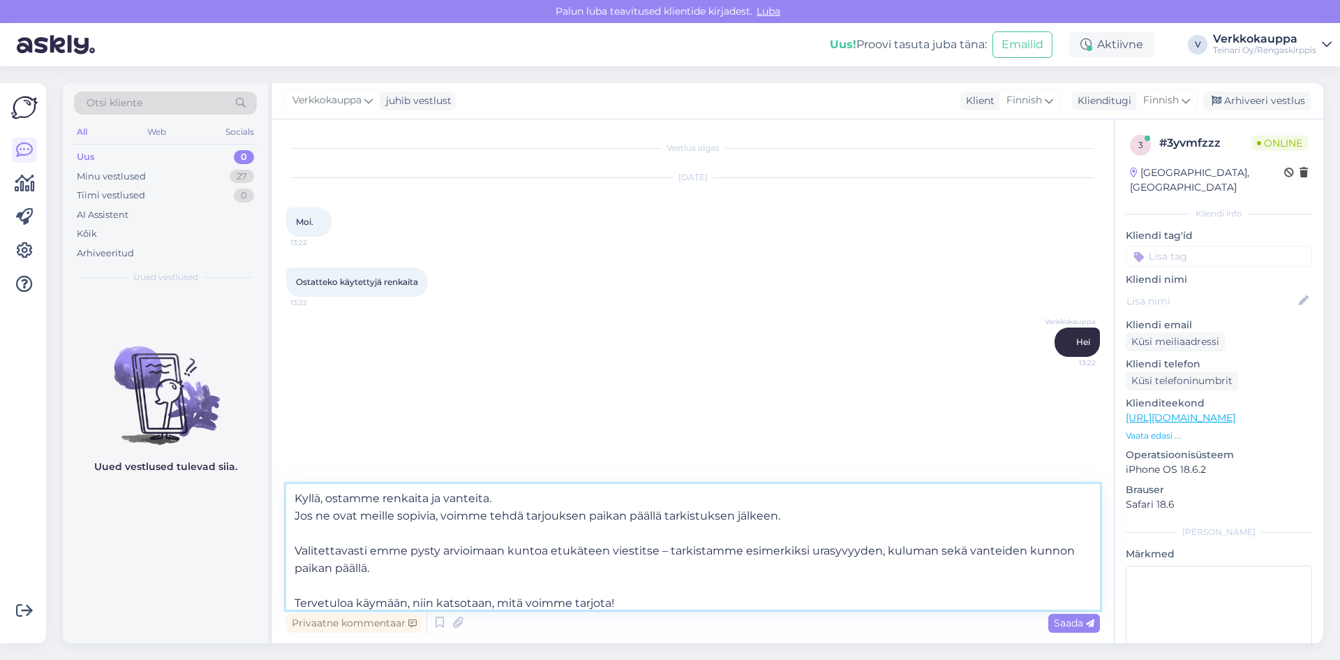
scroll to position [8, 0]
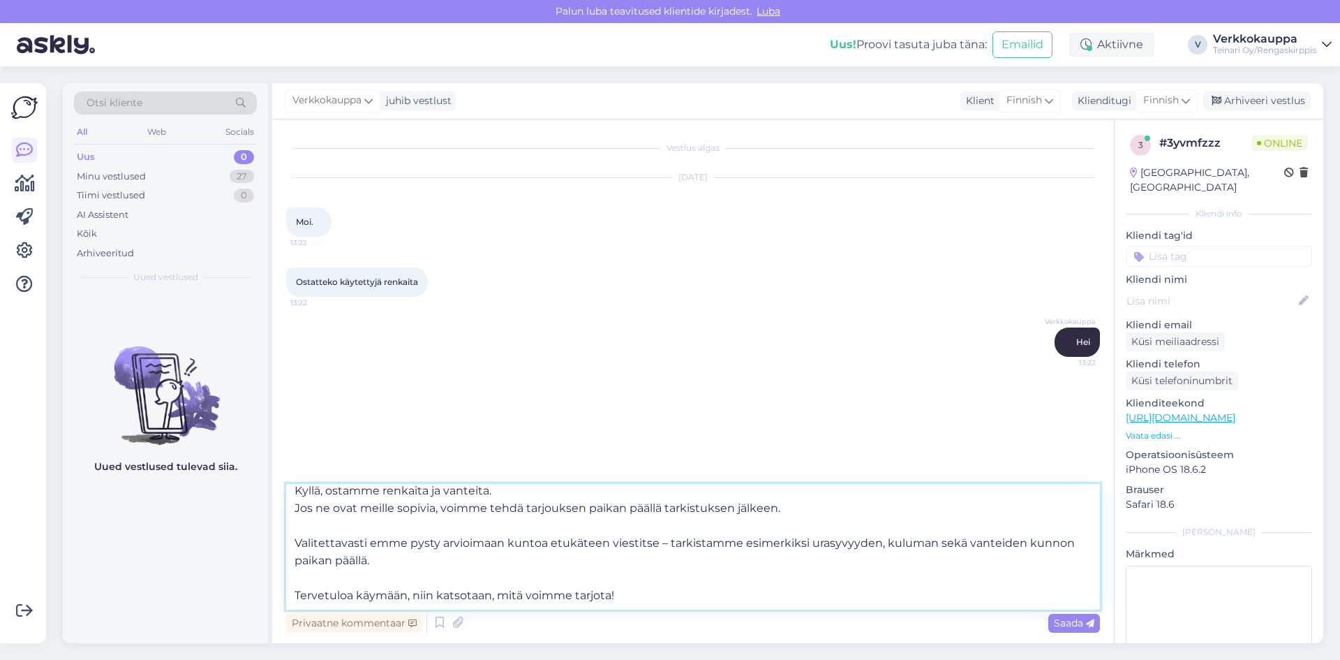
drag, startPoint x: 297, startPoint y: 491, endPoint x: 679, endPoint y: 607, distance: 399.6
click at [679, 607] on textarea "Kyllä, ostamme renkaita ja vanteita. Jos ne ovat meille sopivia, voimme tehdä t…" at bounding box center [693, 547] width 814 height 126
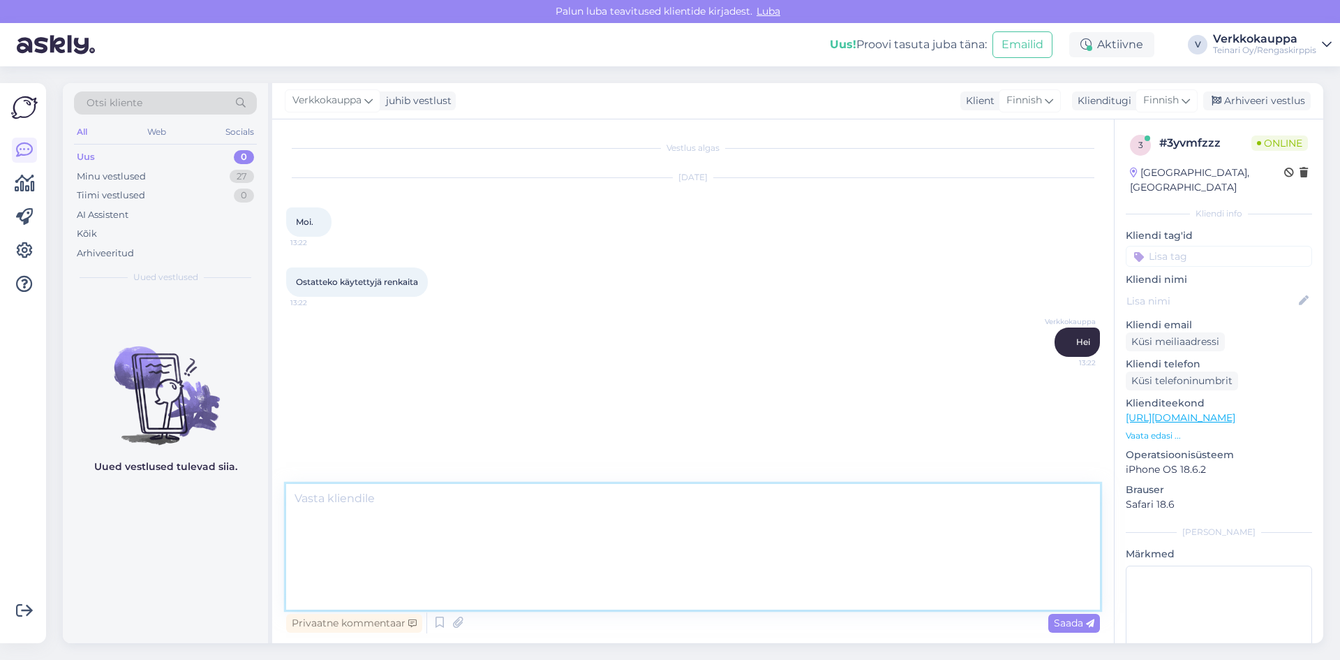
scroll to position [0, 0]
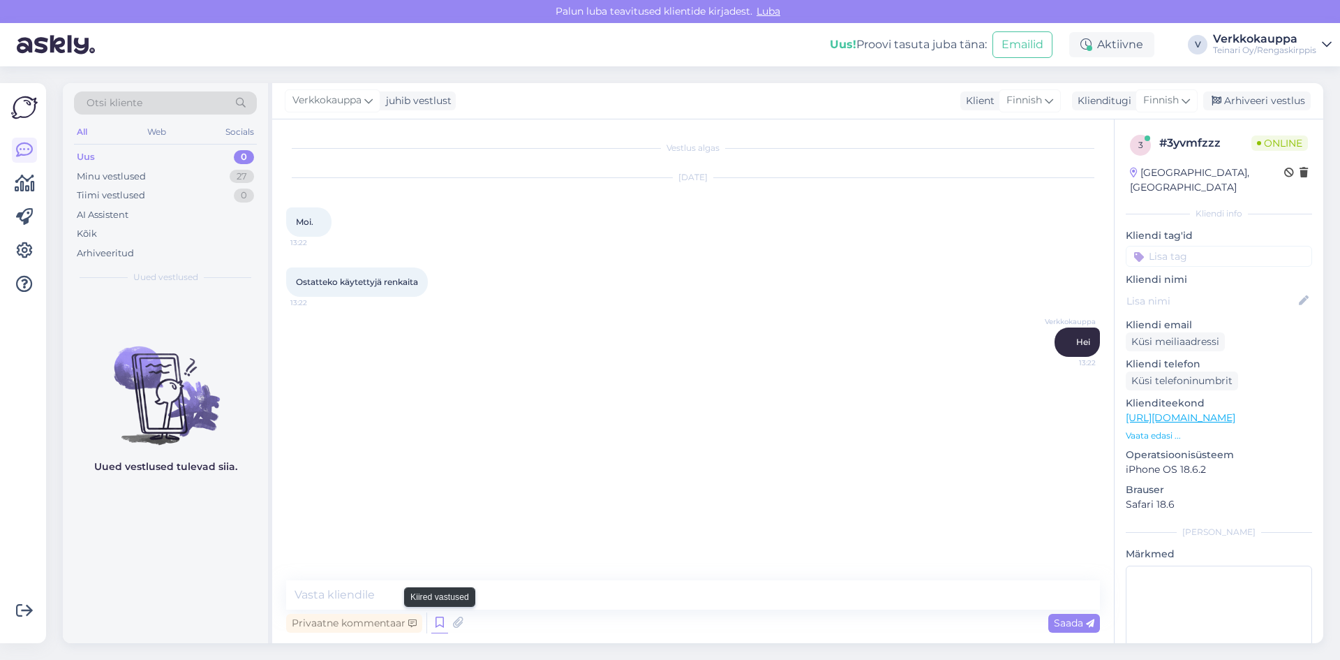
click at [441, 622] on icon at bounding box center [439, 622] width 17 height 21
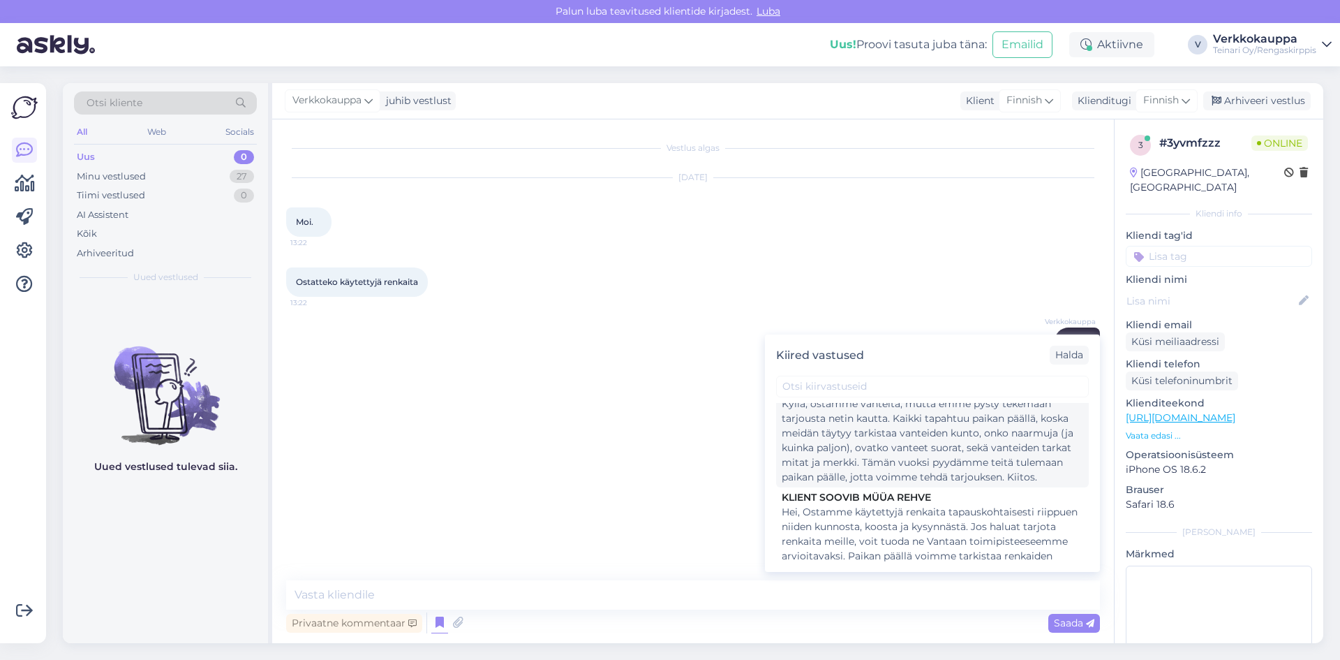
scroll to position [1326, 0]
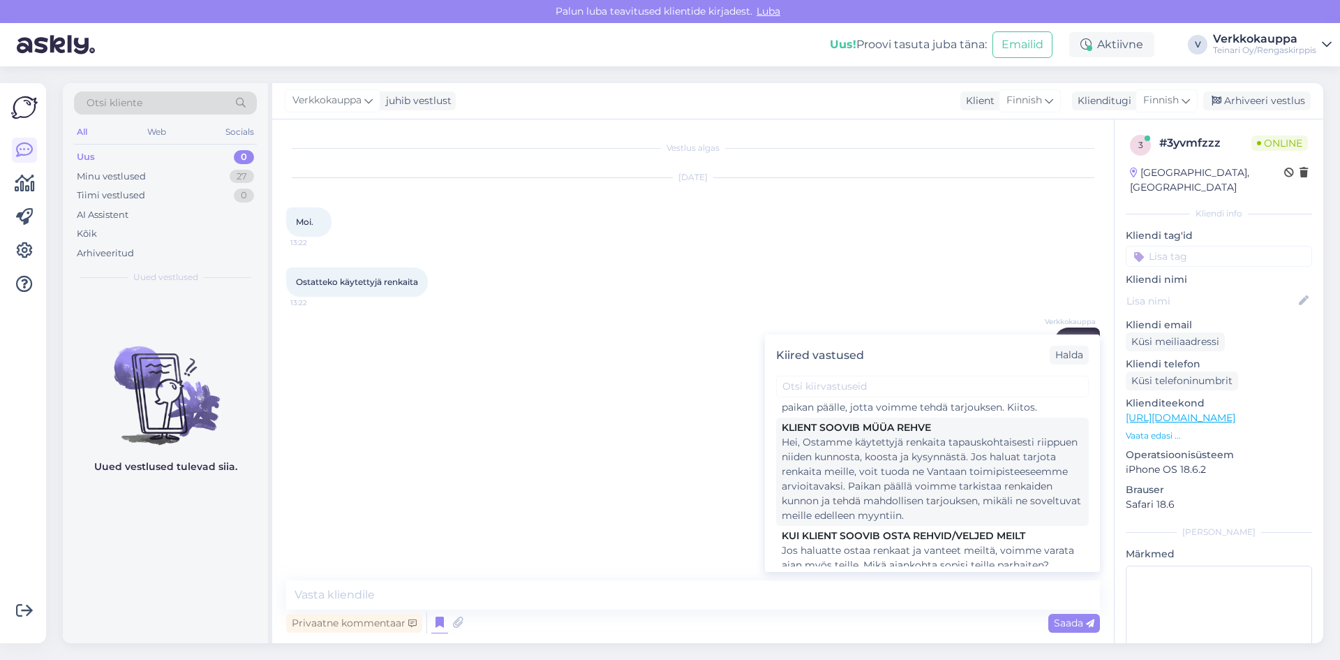
click at [873, 489] on div "Hei, Ostamme käytettyjä renkaita tapauskohtaisesti riippuen niiden kunnosta, ko…" at bounding box center [932, 479] width 301 height 88
type textarea "Hei, Ostamme käytettyjä renkaita tapauskohtaisesti riippuen niiden kunnosta, ko…"
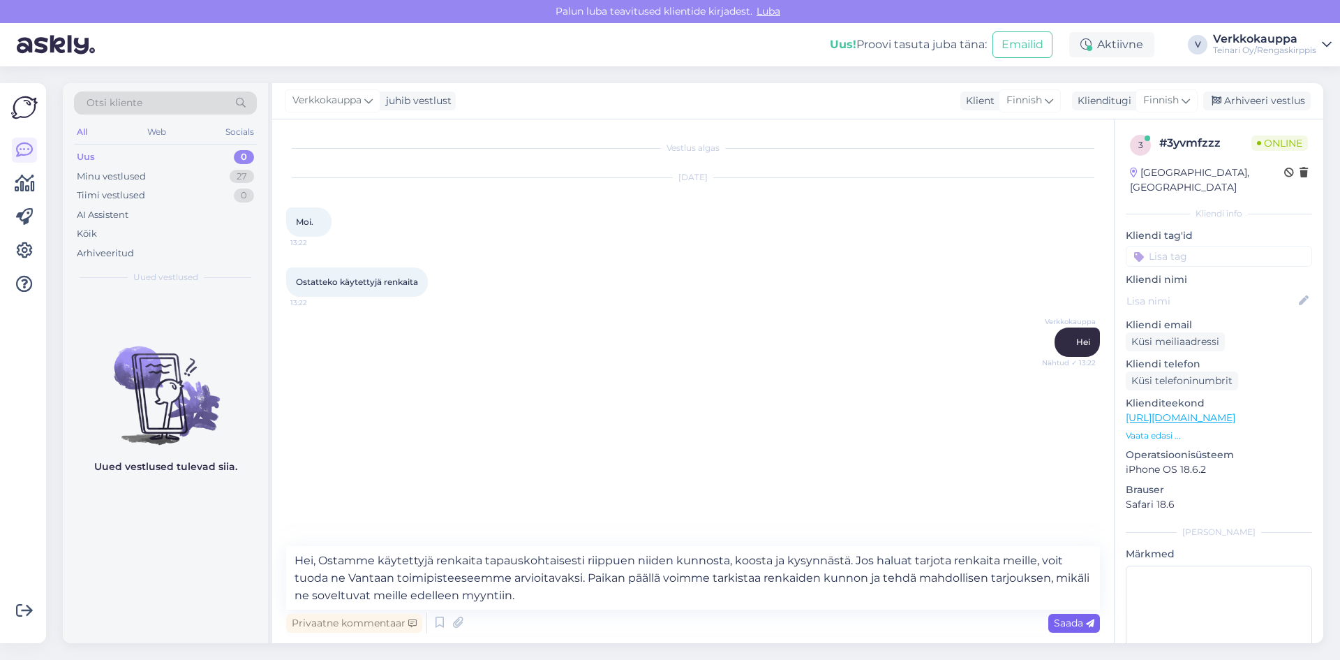
click at [1068, 625] on span "Saada" at bounding box center [1074, 622] width 40 height 13
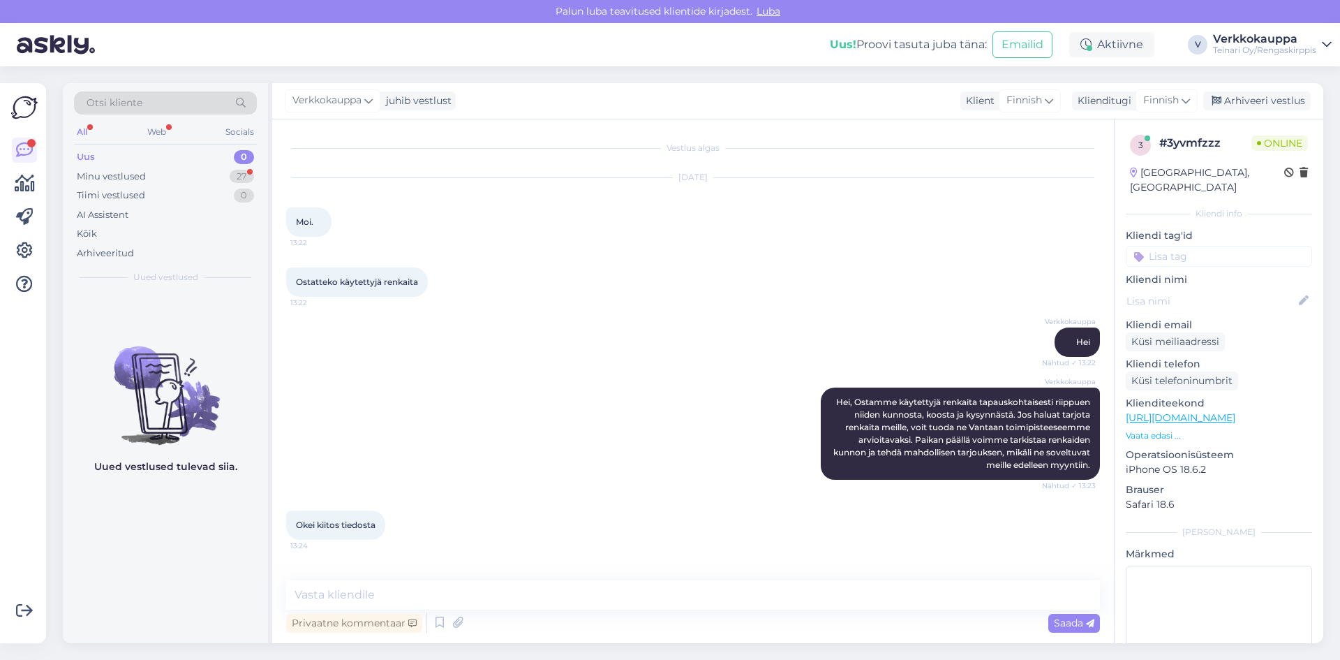
scroll to position [0, 0]
click at [358, 590] on textarea at bounding box center [693, 594] width 814 height 29
click at [440, 625] on icon at bounding box center [439, 622] width 17 height 21
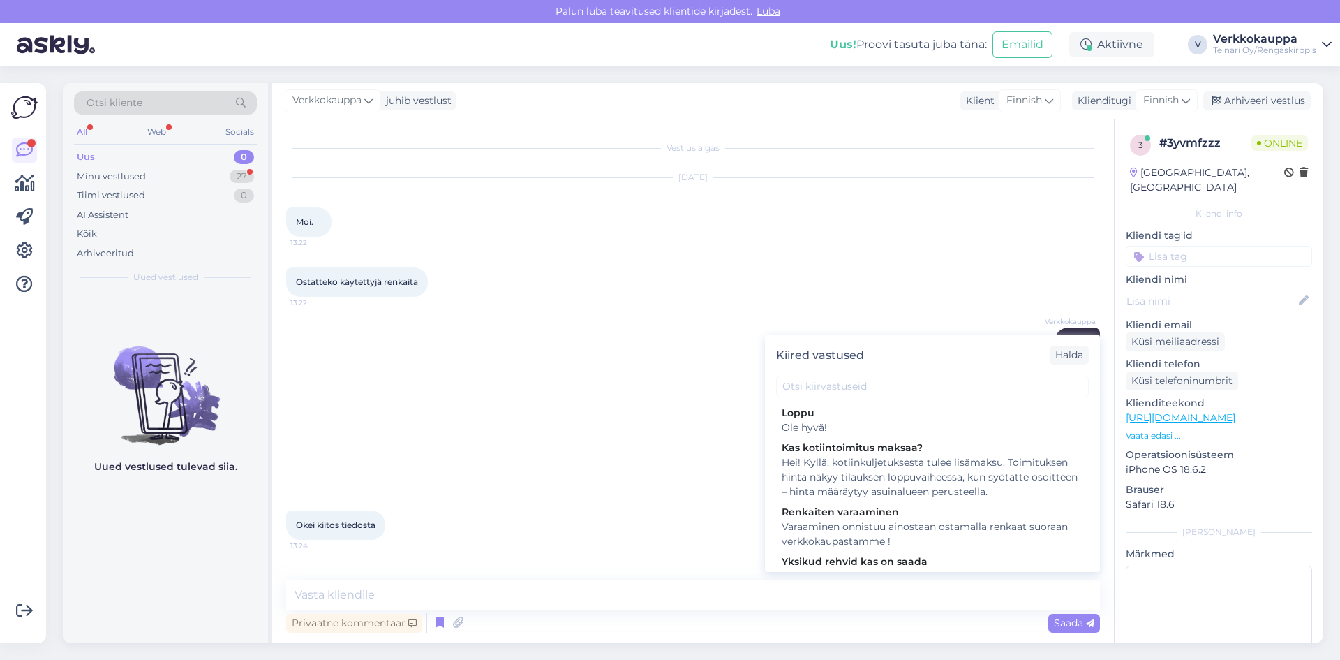
click at [830, 415] on div "Loppu" at bounding box center [932, 412] width 301 height 15
type textarea "Ole hyvä!"
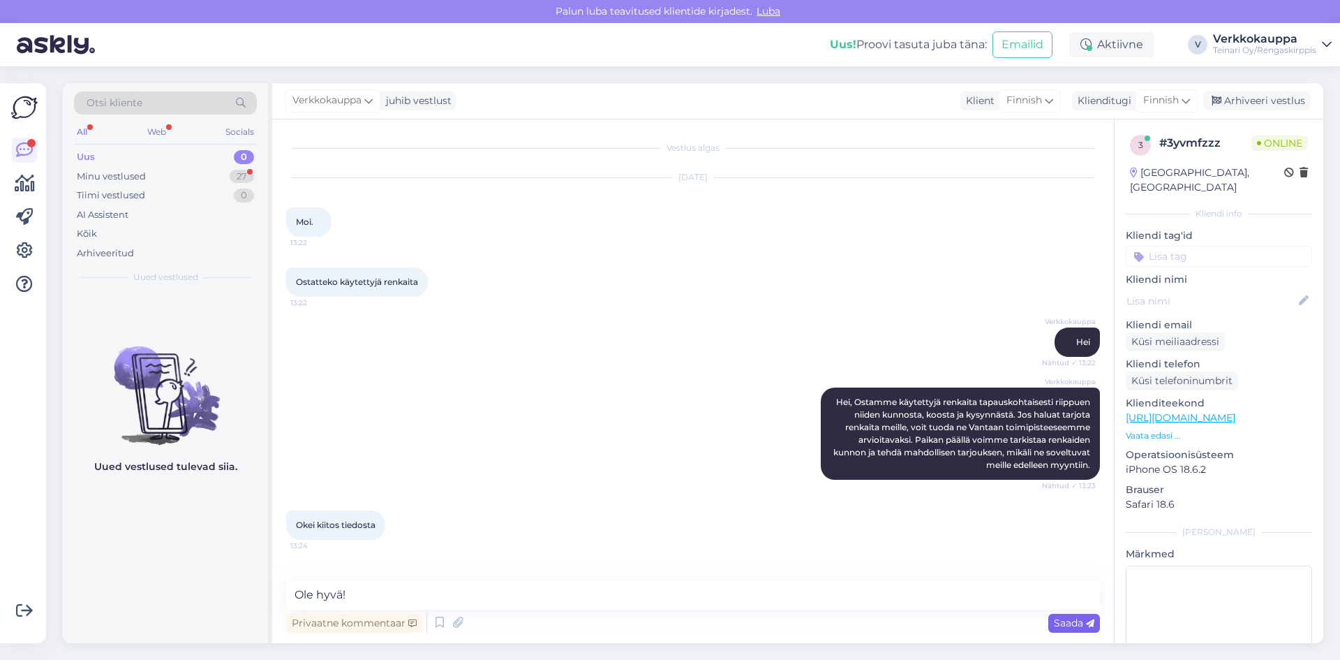
click at [1070, 619] on span "Saada" at bounding box center [1074, 622] width 40 height 13
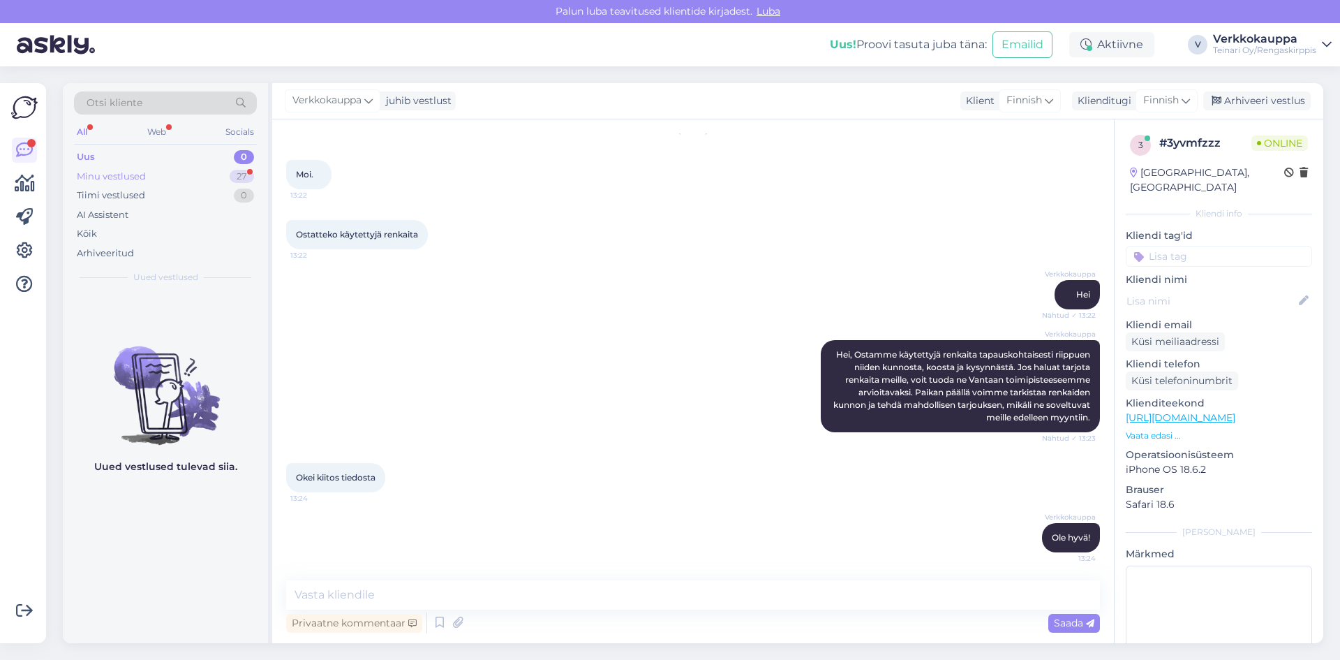
click at [155, 176] on div "Minu vestlused 27" at bounding box center [165, 177] width 183 height 20
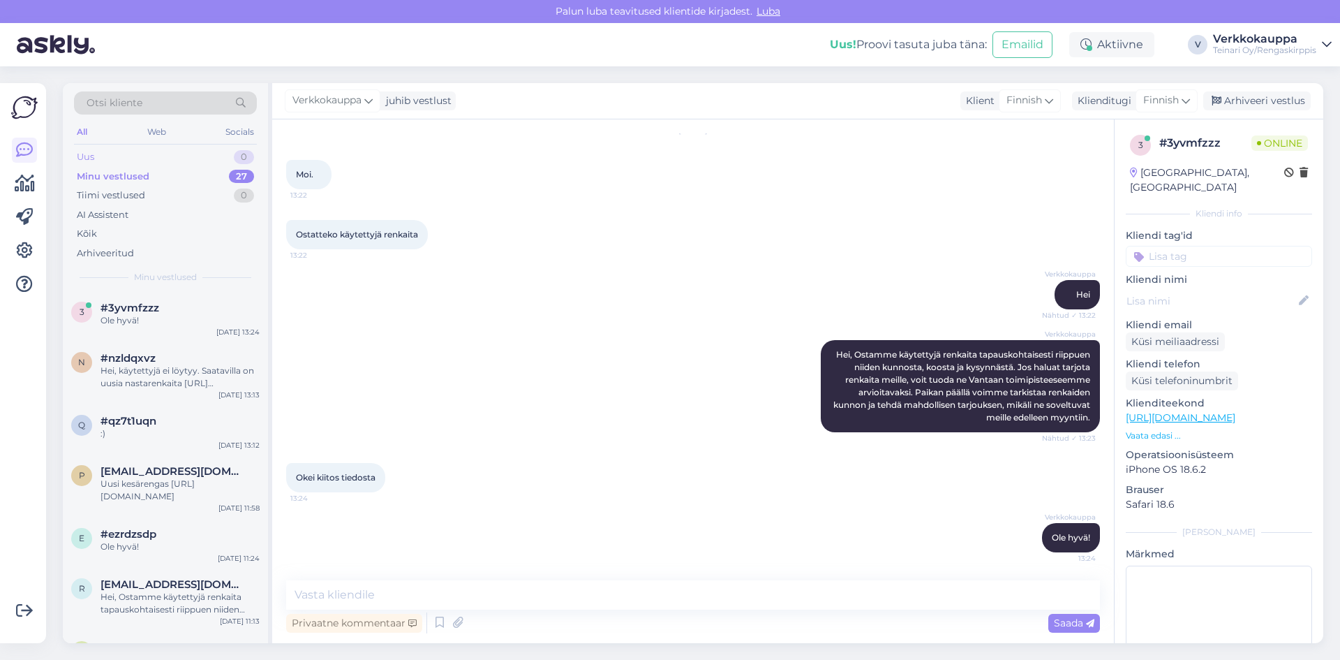
click at [100, 161] on div "Uus 0" at bounding box center [165, 157] width 183 height 20
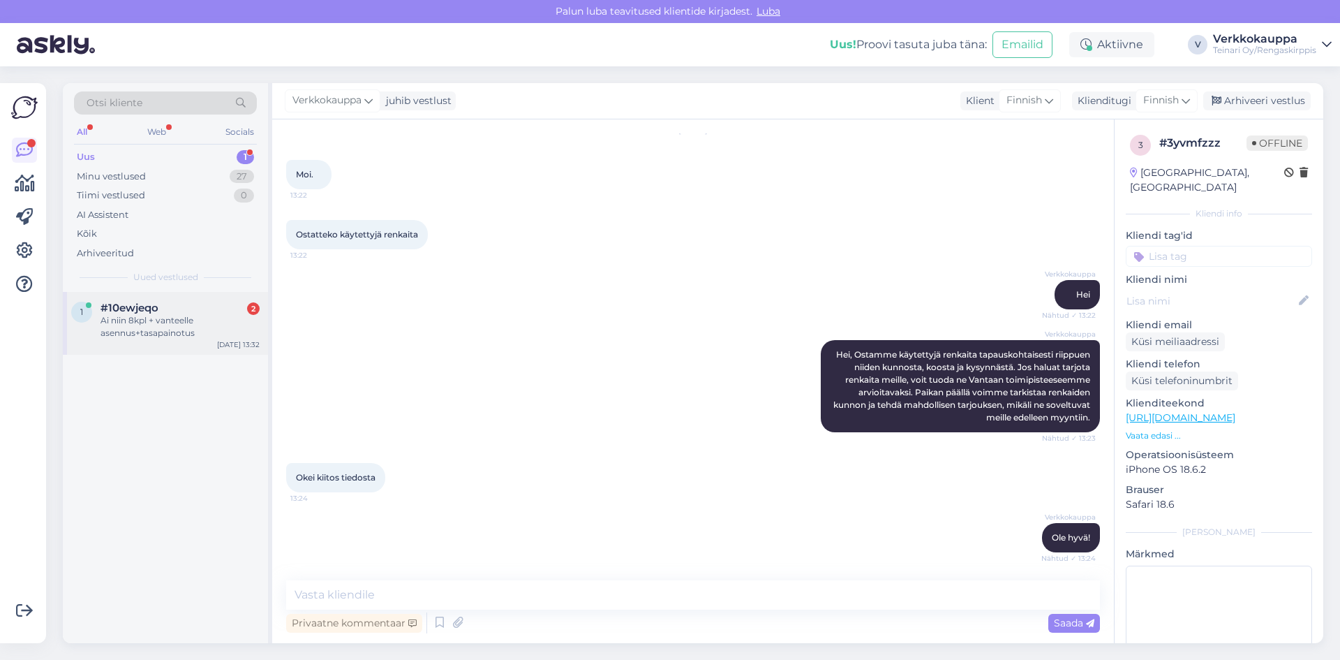
click at [169, 330] on div "Ai niin 8kpl + vanteelle asennus+tasapainotus" at bounding box center [179, 326] width 159 height 25
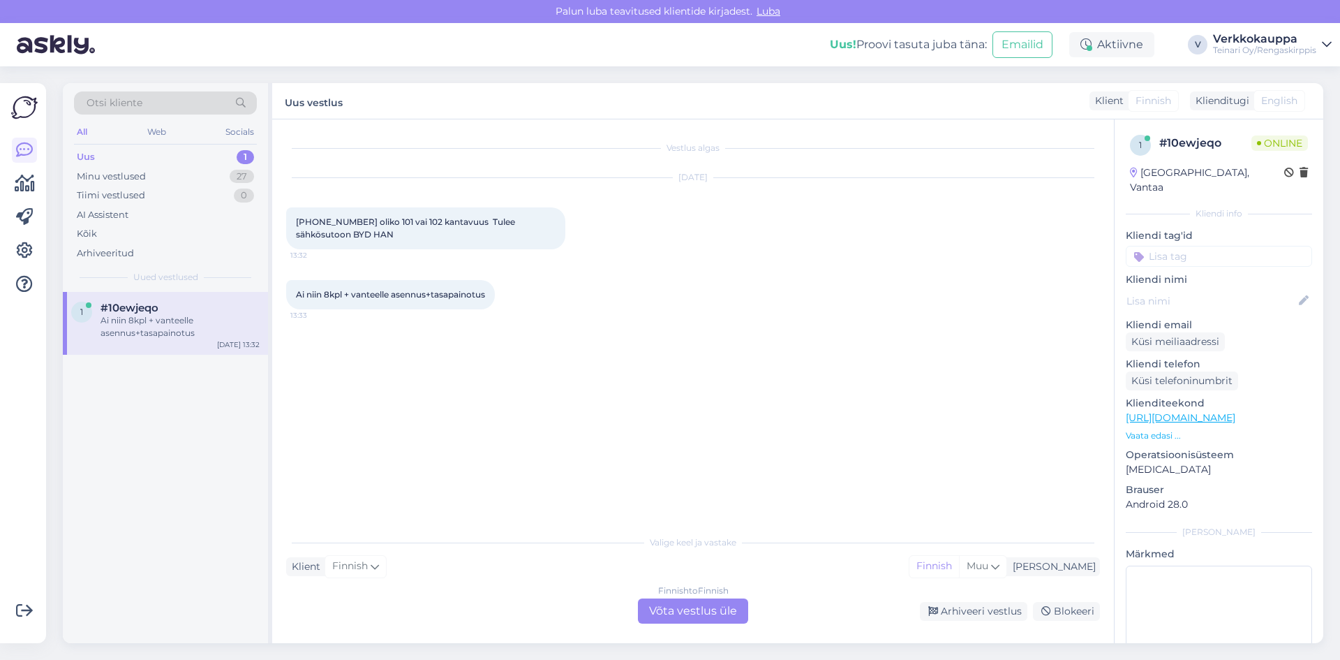
click at [1235, 411] on link "[URL][DOMAIN_NAME]" at bounding box center [1181, 417] width 110 height 13
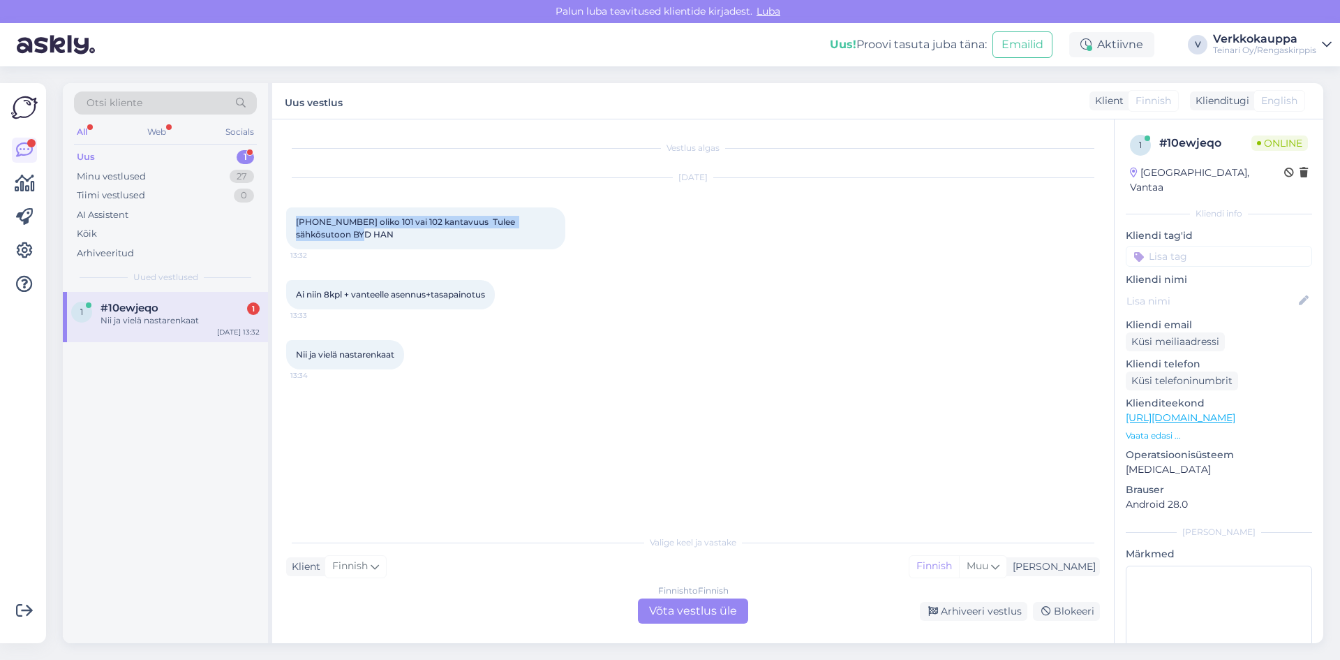
drag, startPoint x: 297, startPoint y: 222, endPoint x: 329, endPoint y: 238, distance: 35.9
click at [328, 240] on div "[PHONE_NUMBER] oliko 101 vai 102 kantavuus Tulee sähkösutoon BYD HAN 13:32" at bounding box center [425, 228] width 279 height 42
copy span "[PHONE_NUMBER] oliko 101 vai 102 kantavuus Tulee sähkösutoon BYD HAN"
click at [670, 609] on div "Finnish to Finnish Võta vestlus üle" at bounding box center [693, 610] width 110 height 25
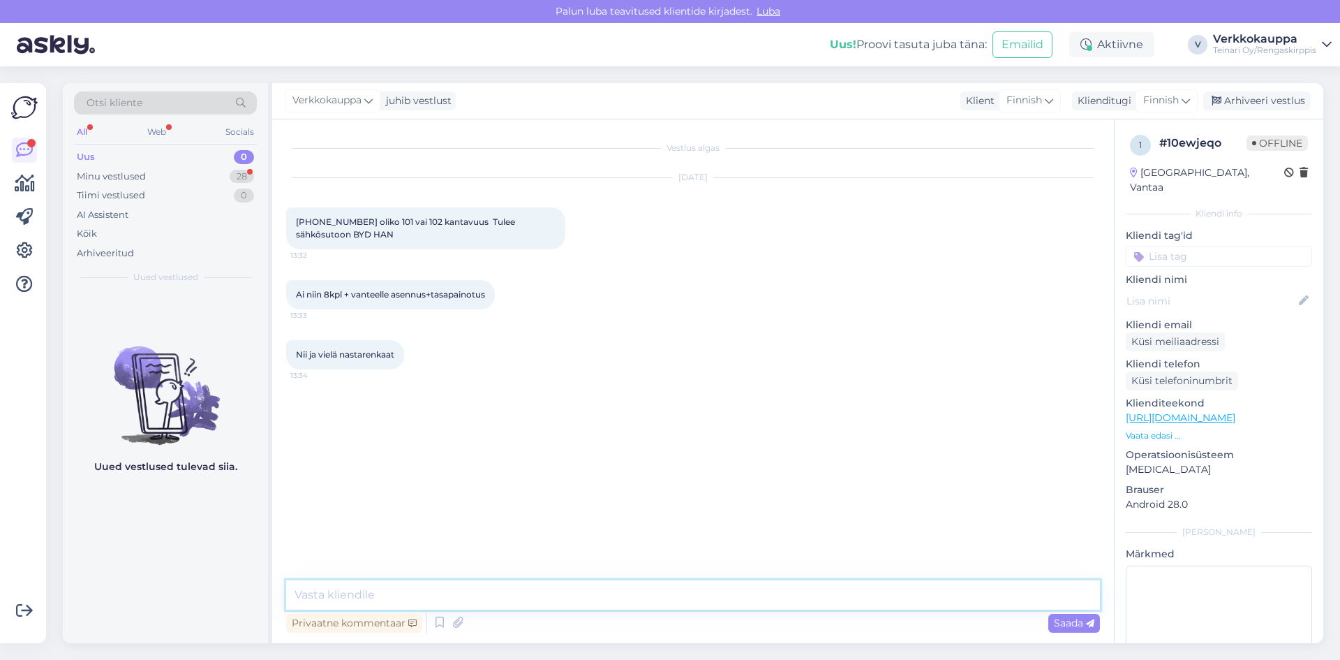
click at [350, 595] on textarea at bounding box center [693, 594] width 814 height 29
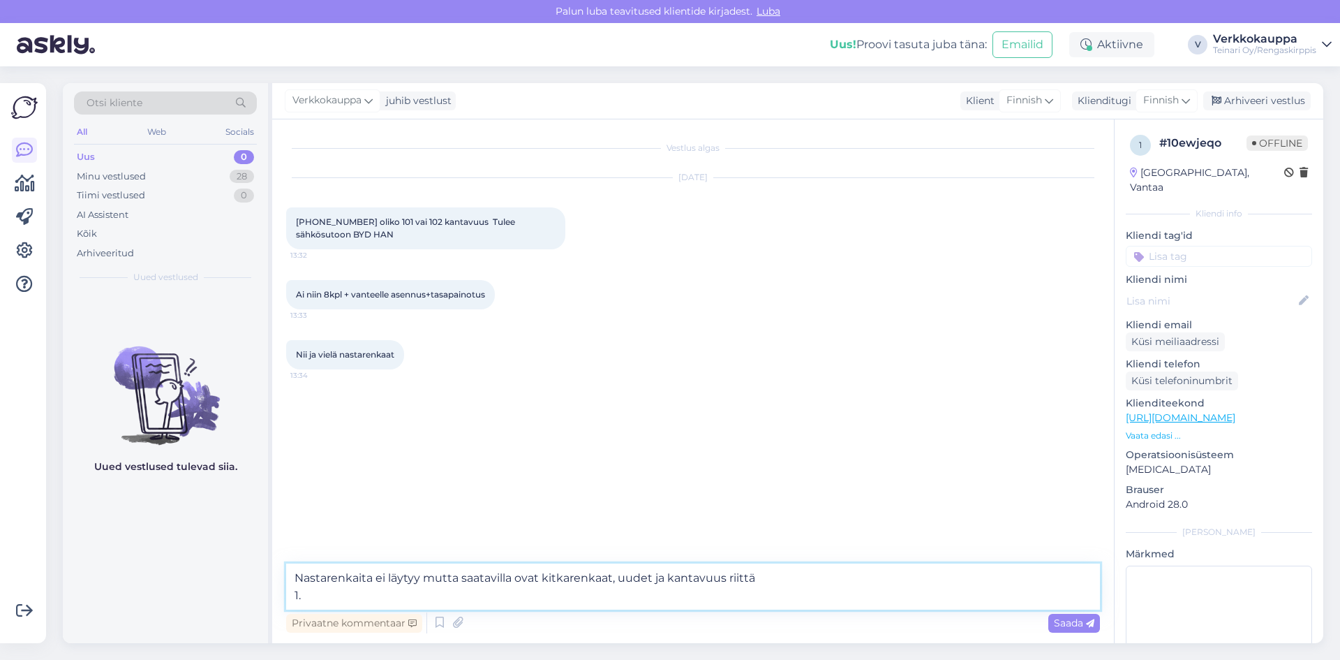
paste textarea "[URL][DOMAIN_NAME]"
click at [303, 578] on textarea "Nastarenkaita ei läytyy mutta saatavilla ovat kitkarenkaat, uudet ja kantavuus …" at bounding box center [693, 578] width 814 height 64
paste textarea "Hankook Winter I*Cept IZ3 W636 102H XL"
click at [320, 597] on textarea "Nastarenkaita ei läytyy mutta saatavilla ovat kitkarenkaat, uudet ja kantavuus …" at bounding box center [693, 578] width 814 height 64
paste textarea "Continental VikingContact 8 102T XL"
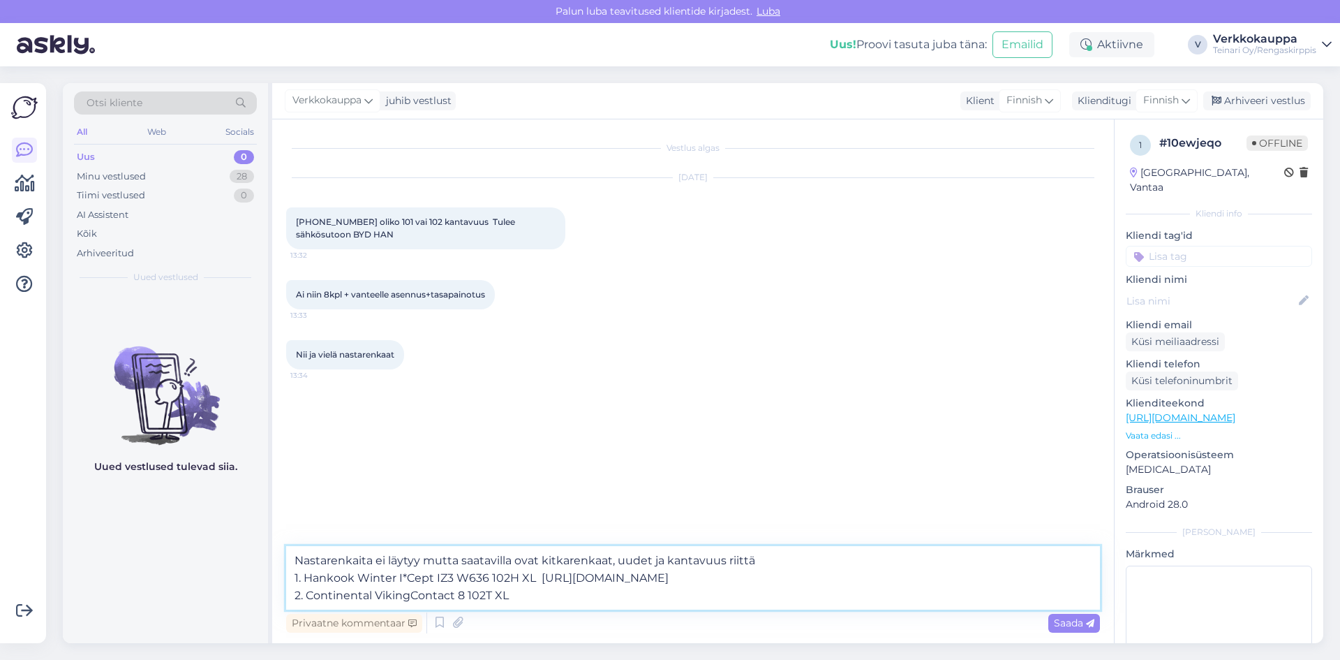
paste textarea "[URL][DOMAIN_NAME]"
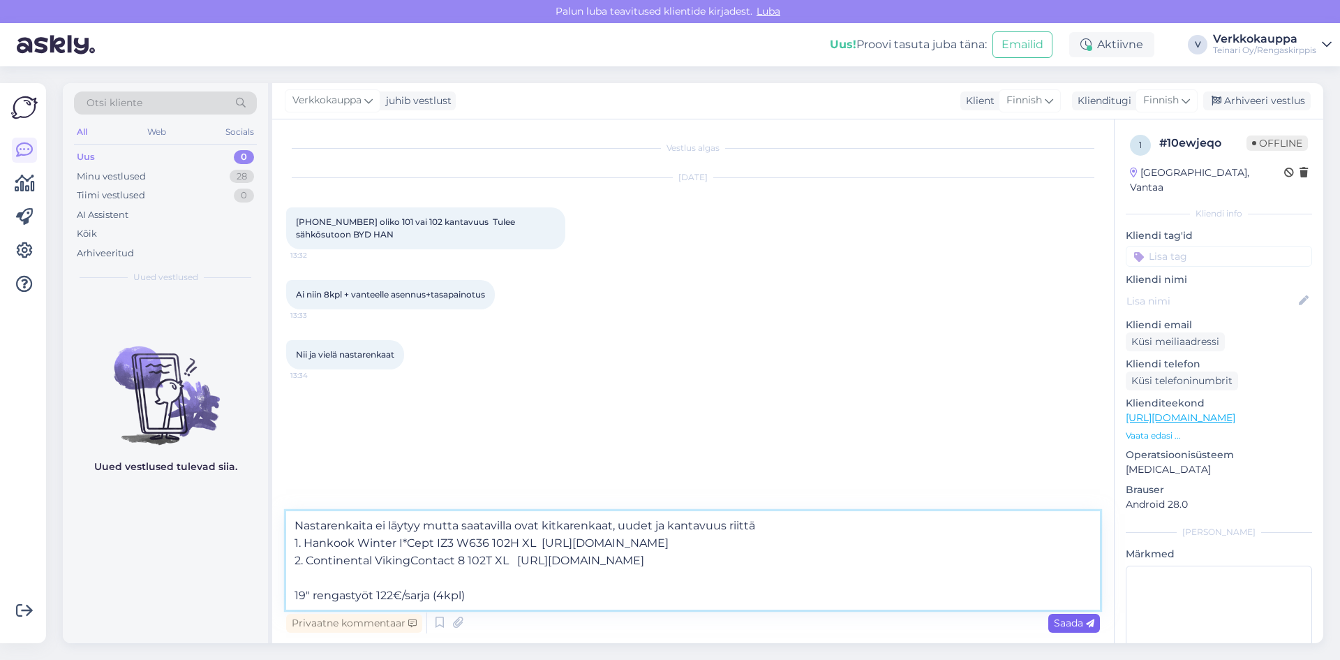
type textarea "Nastarenkaita ei läytyy mutta saatavilla ovat kitkarenkaat, uudet ja kantavuus …"
click at [1066, 625] on span "Saada" at bounding box center [1074, 622] width 40 height 13
